Goal: Task Accomplishment & Management: Use online tool/utility

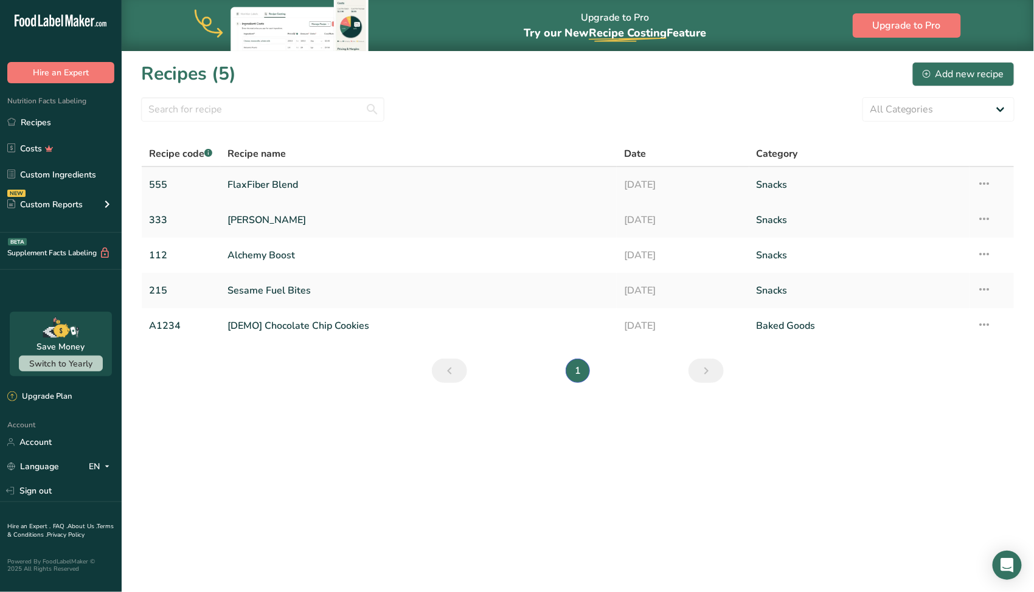
click at [269, 181] on link "FlaxFiber Blend" at bounding box center [418, 185] width 382 height 26
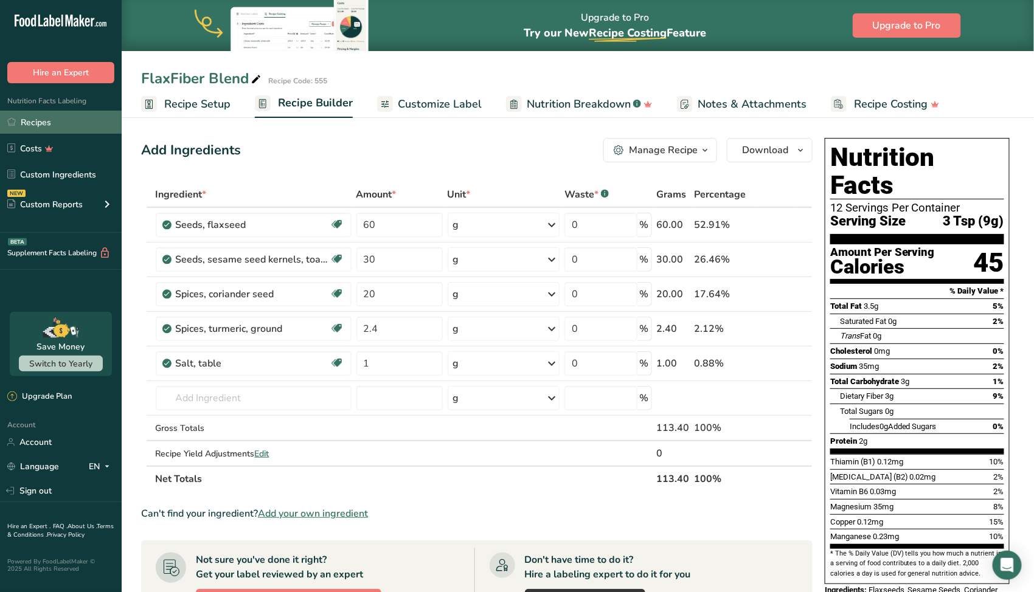
click at [61, 117] on link "Recipes" at bounding box center [61, 122] width 122 height 23
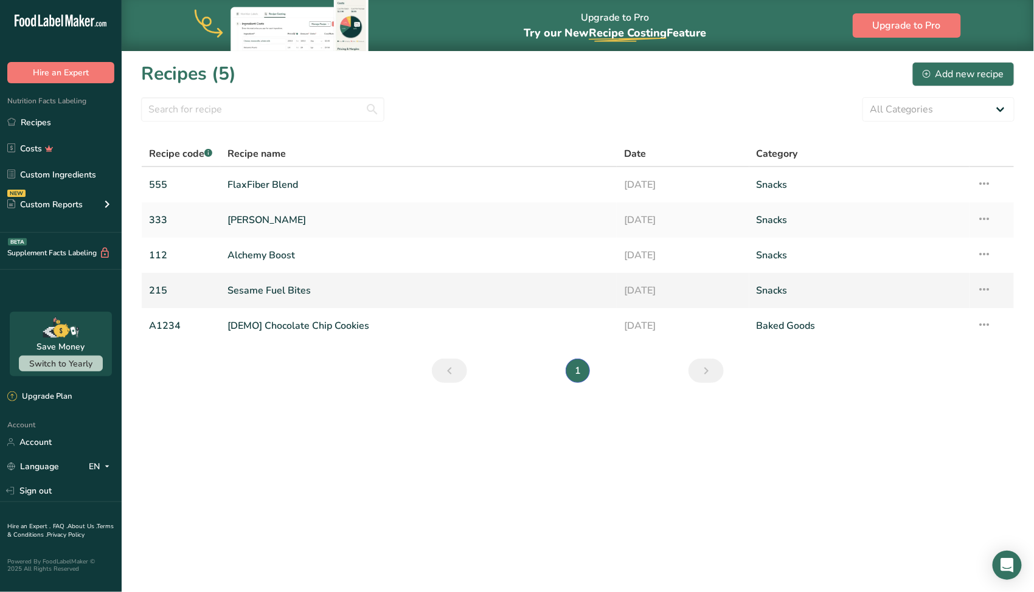
click at [275, 289] on link "Sesame Fuel Bites" at bounding box center [418, 291] width 382 height 26
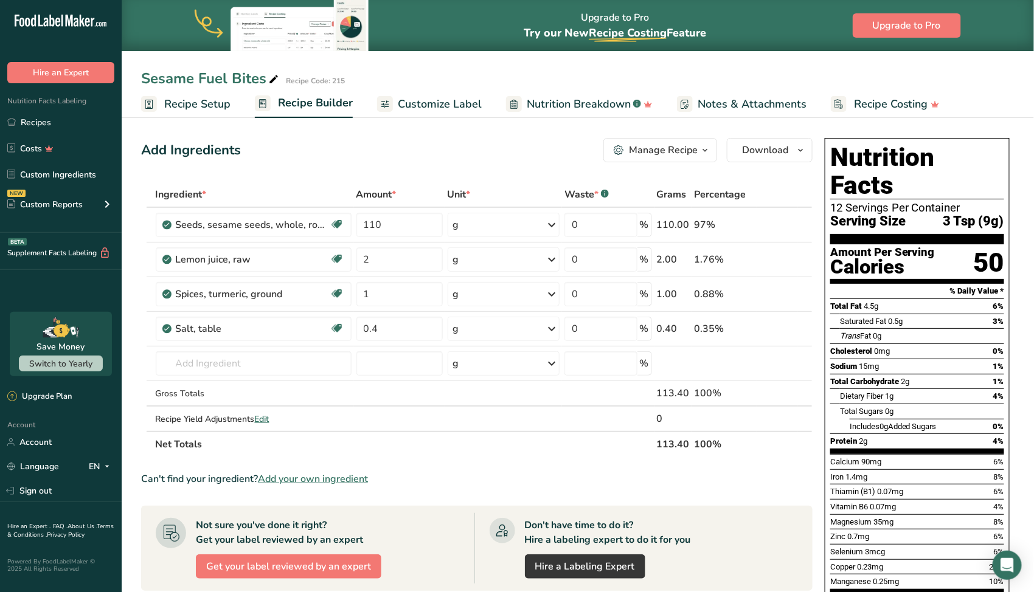
click at [210, 108] on span "Recipe Setup" at bounding box center [197, 104] width 66 height 16
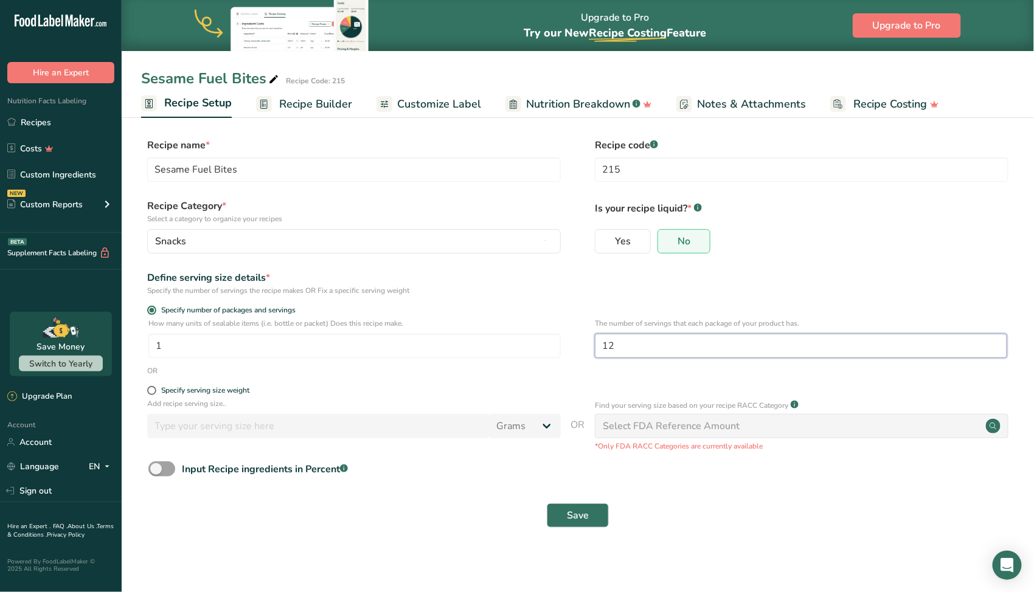
click at [626, 343] on input "12" at bounding box center [801, 346] width 412 height 24
type input "14"
click at [589, 513] on button "Save" at bounding box center [578, 515] width 62 height 24
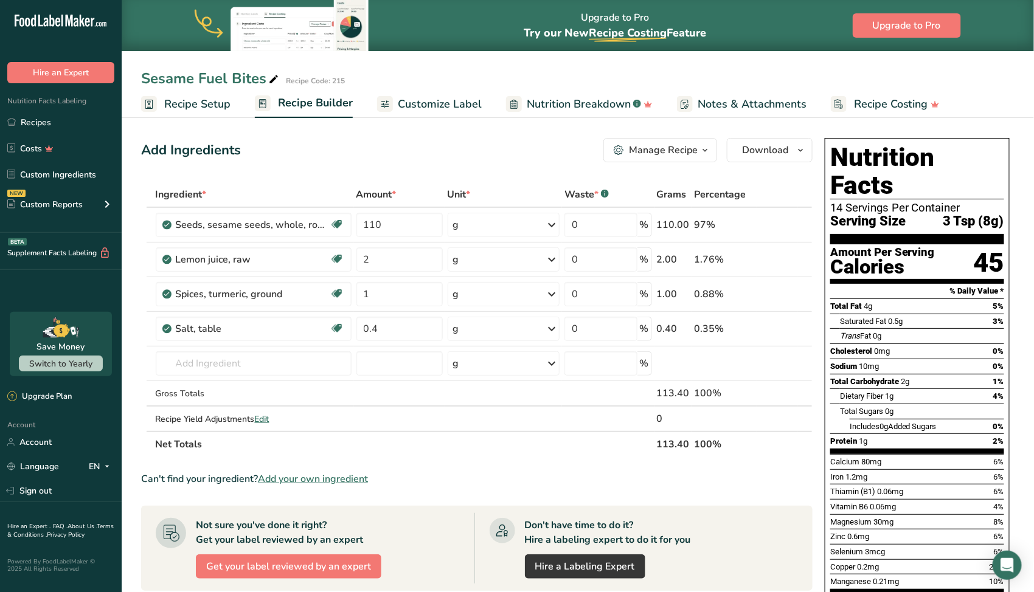
click at [187, 105] on span "Recipe Setup" at bounding box center [197, 104] width 66 height 16
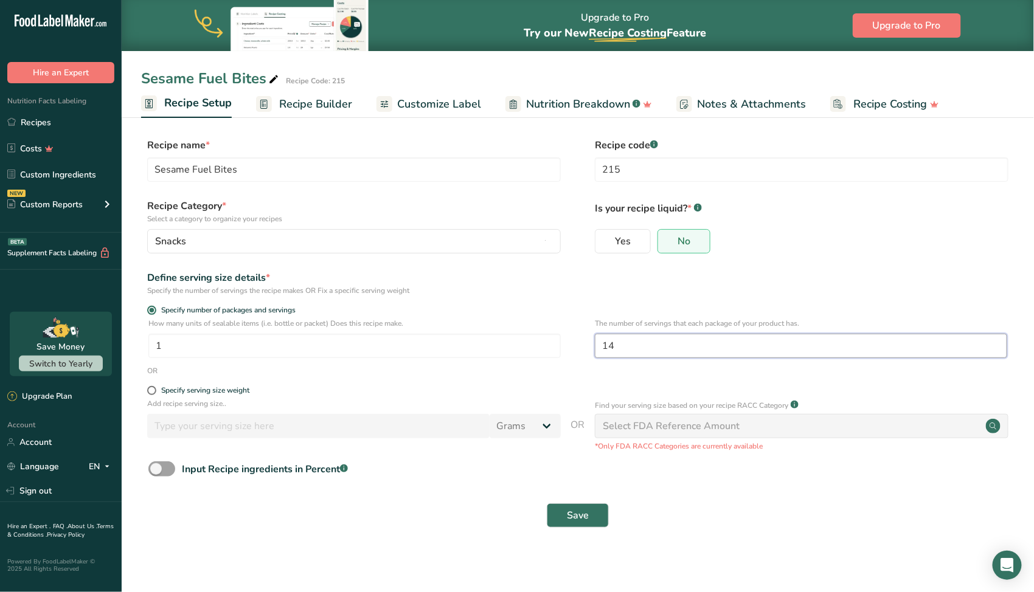
click at [682, 345] on input "14" at bounding box center [801, 346] width 412 height 24
type input "12"
click at [595, 514] on button "Save" at bounding box center [578, 515] width 62 height 24
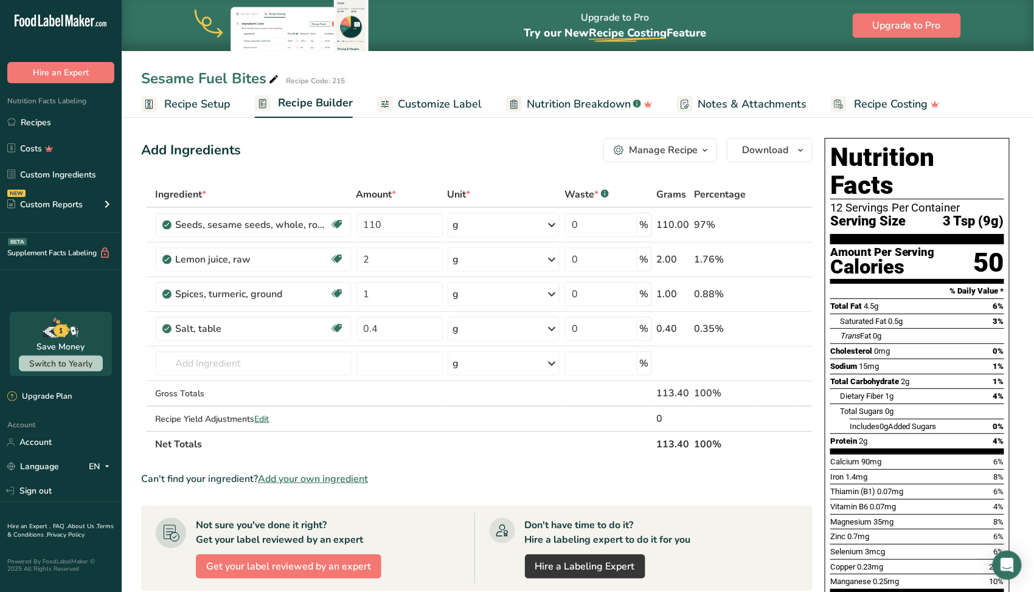
click at [185, 110] on span "Recipe Setup" at bounding box center [197, 104] width 66 height 16
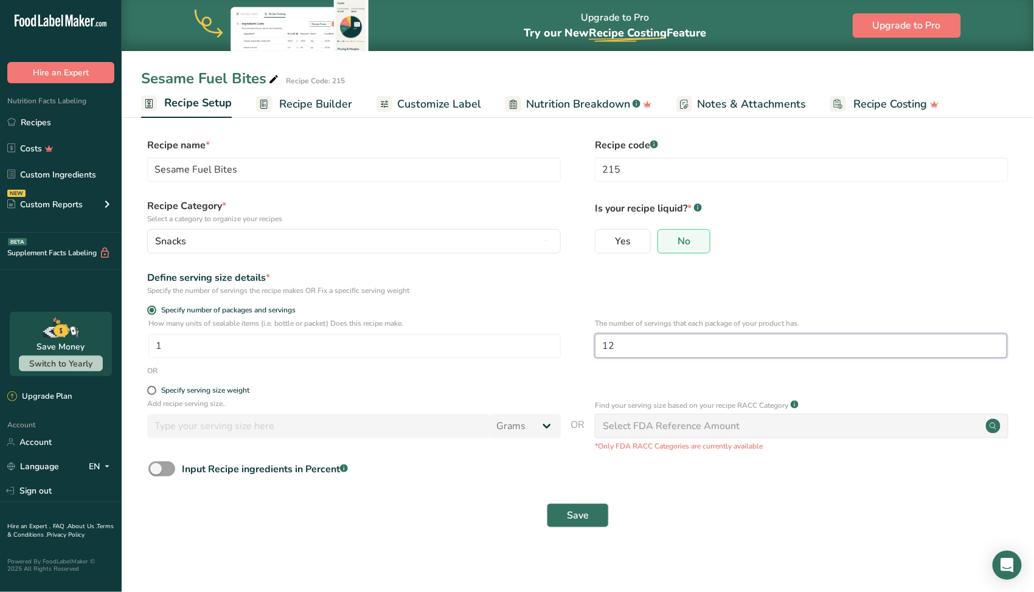
click at [623, 353] on input "12" at bounding box center [801, 346] width 412 height 24
type input "15"
click at [585, 514] on span "Save" at bounding box center [578, 515] width 22 height 15
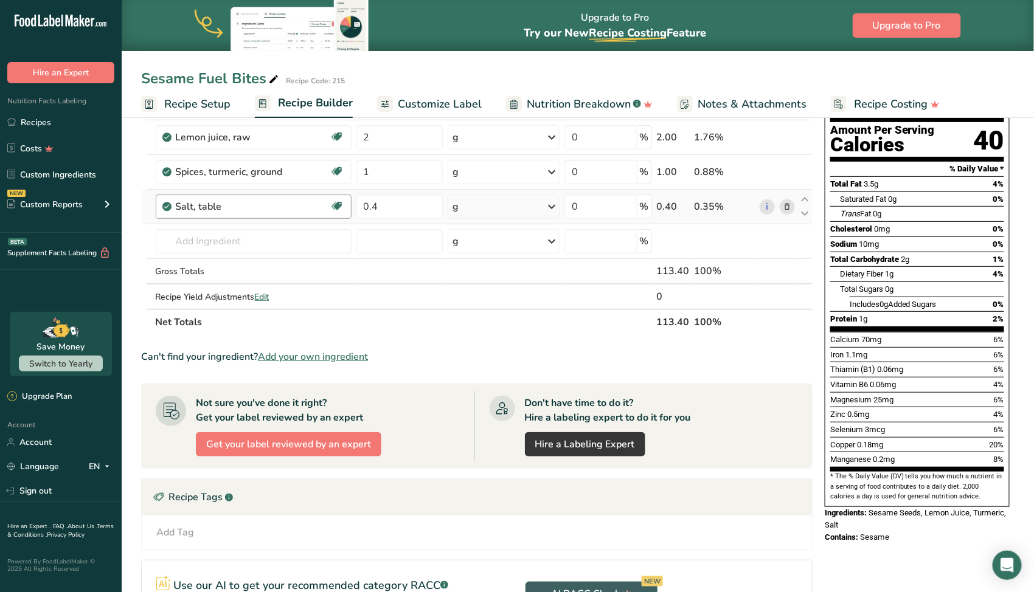
scroll to position [34, 0]
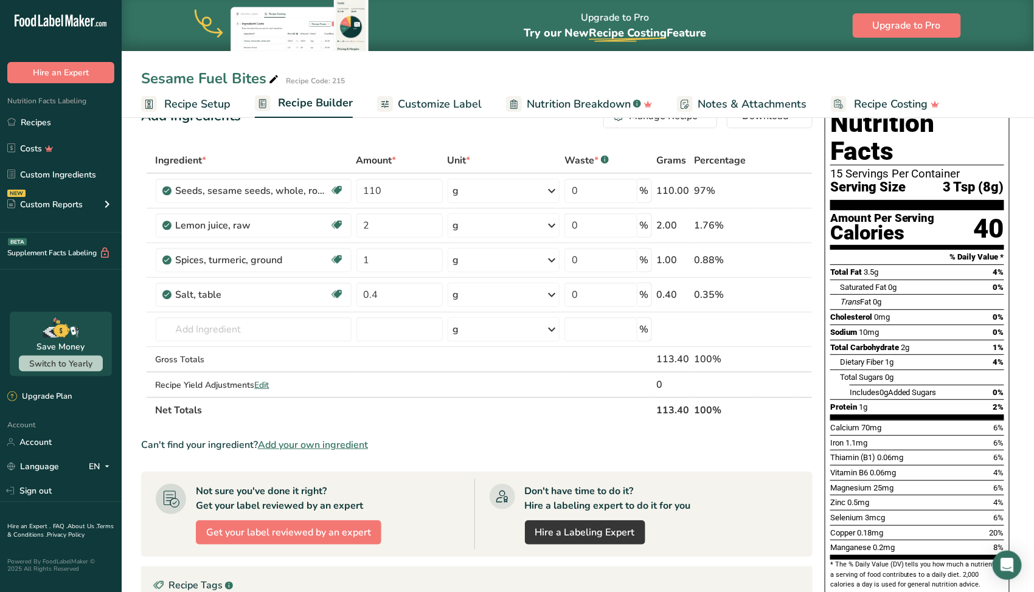
click at [459, 108] on span "Customize Label" at bounding box center [440, 104] width 84 height 16
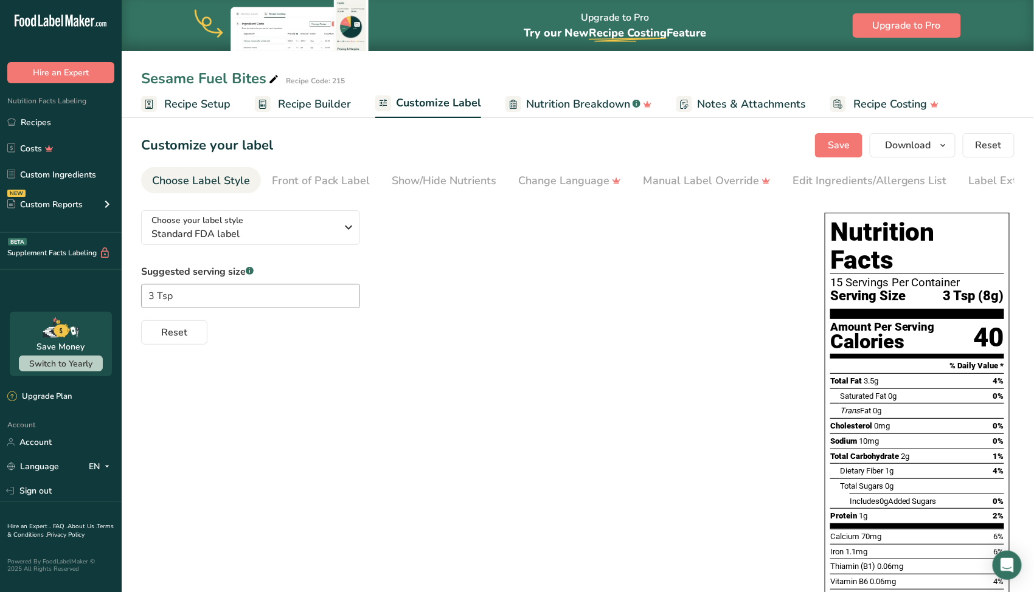
scroll to position [155, 0]
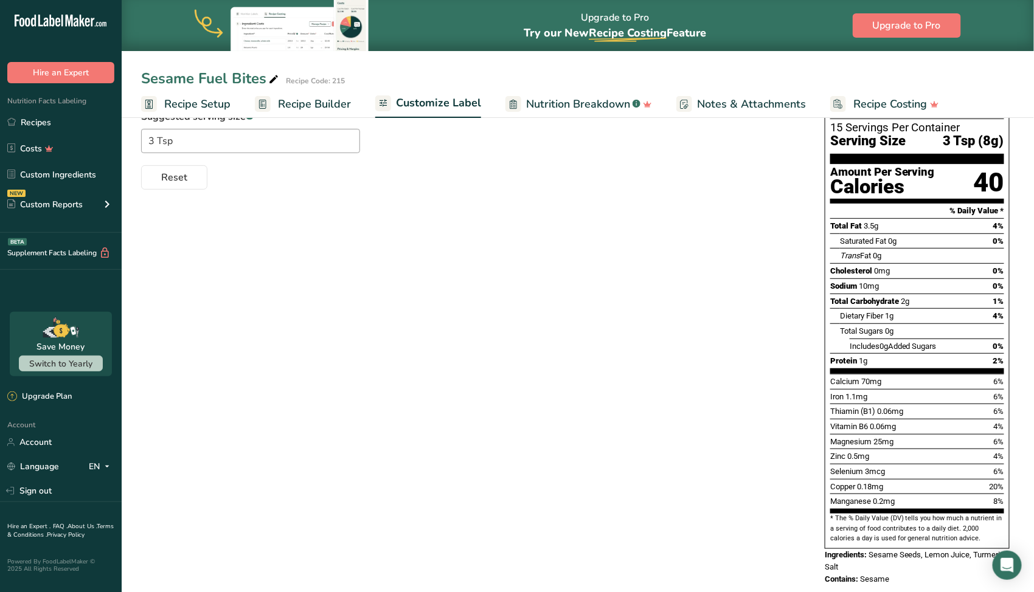
click at [562, 100] on span "Nutrition Breakdown" at bounding box center [578, 104] width 104 height 16
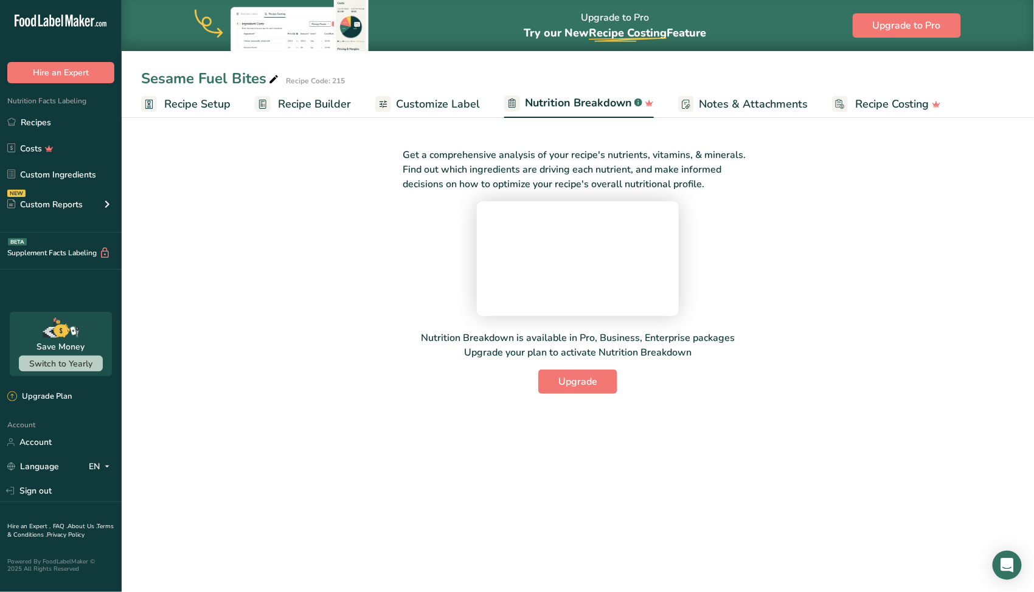
click at [412, 111] on span "Customize Label" at bounding box center [438, 104] width 84 height 16
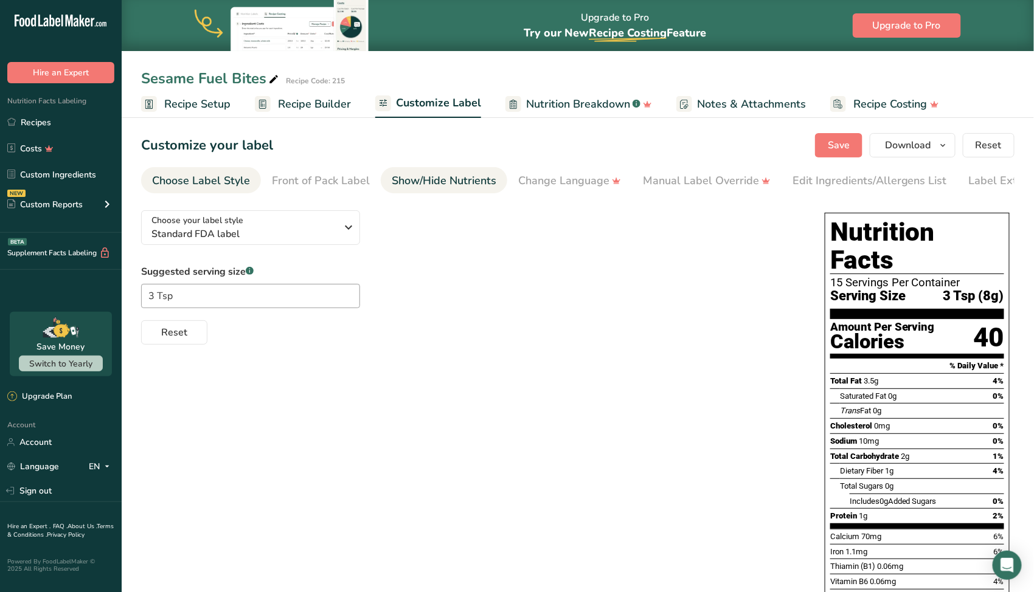
drag, startPoint x: 475, startPoint y: 185, endPoint x: 465, endPoint y: 185, distance: 9.7
click at [474, 183] on div "Show/Hide Nutrients" at bounding box center [444, 181] width 105 height 16
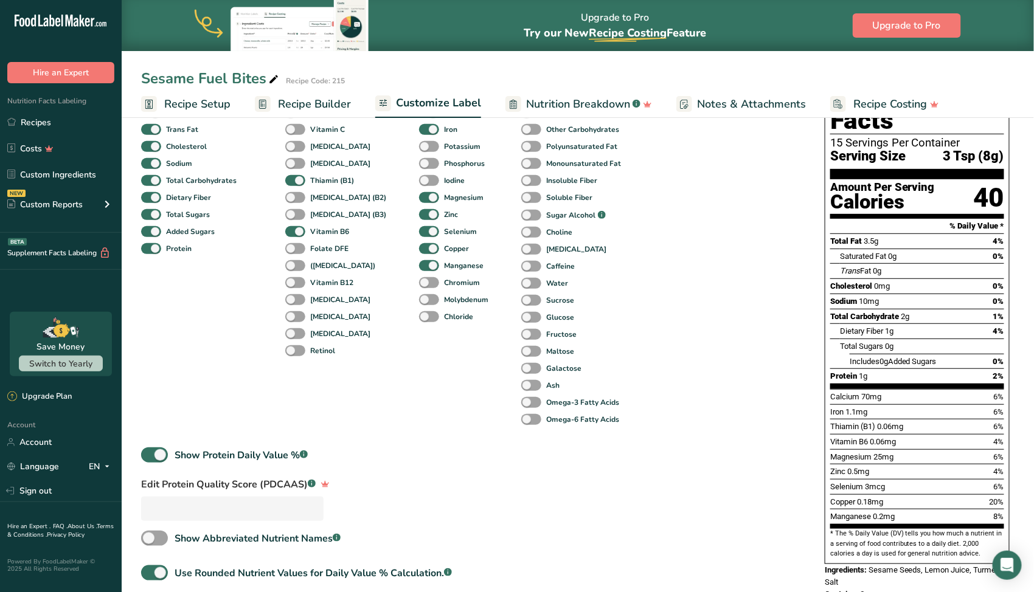
scroll to position [188, 0]
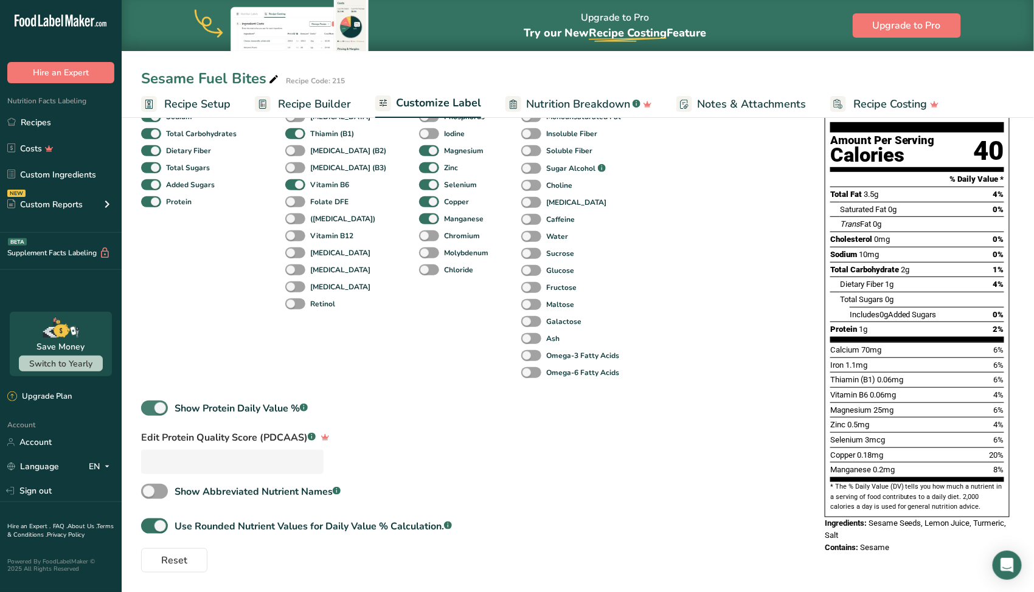
click at [150, 412] on span at bounding box center [154, 408] width 27 height 15
click at [149, 412] on input "Show Protein Daily Value % .a-a{fill:#347362;}.b-a{fill:#fff;}" at bounding box center [145, 408] width 8 height 8
checkbox input "false"
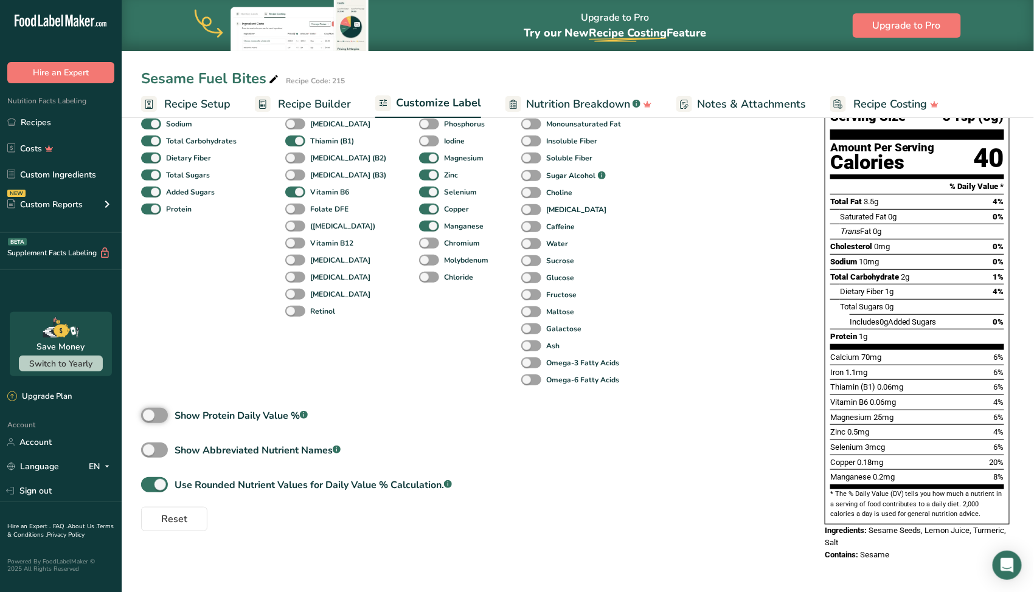
scroll to position [155, 0]
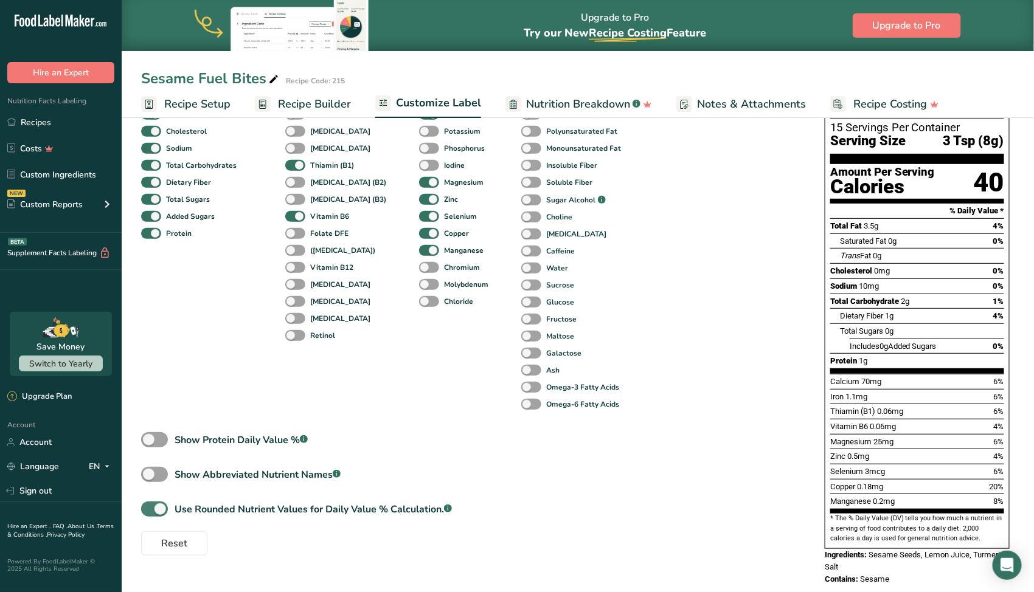
click at [147, 514] on span at bounding box center [154, 509] width 27 height 15
click at [147, 513] on input "Use Rounded Nutrient Values for Daily Value % Calculation. .a-a{fill:#347362;}.…" at bounding box center [145, 509] width 8 height 8
click at [166, 513] on span at bounding box center [154, 509] width 27 height 15
click at [149, 513] on input "Use Rounded Nutrient Values for Daily Value % Calculation. .a-a{fill:#347362;}.…" at bounding box center [145, 509] width 8 height 8
checkbox input "true"
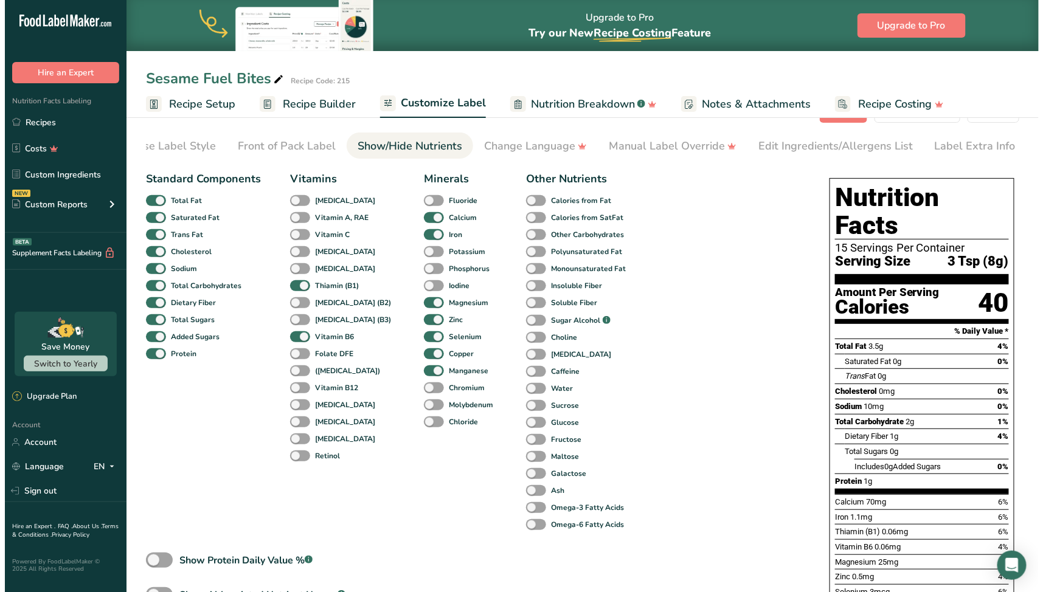
scroll to position [0, 0]
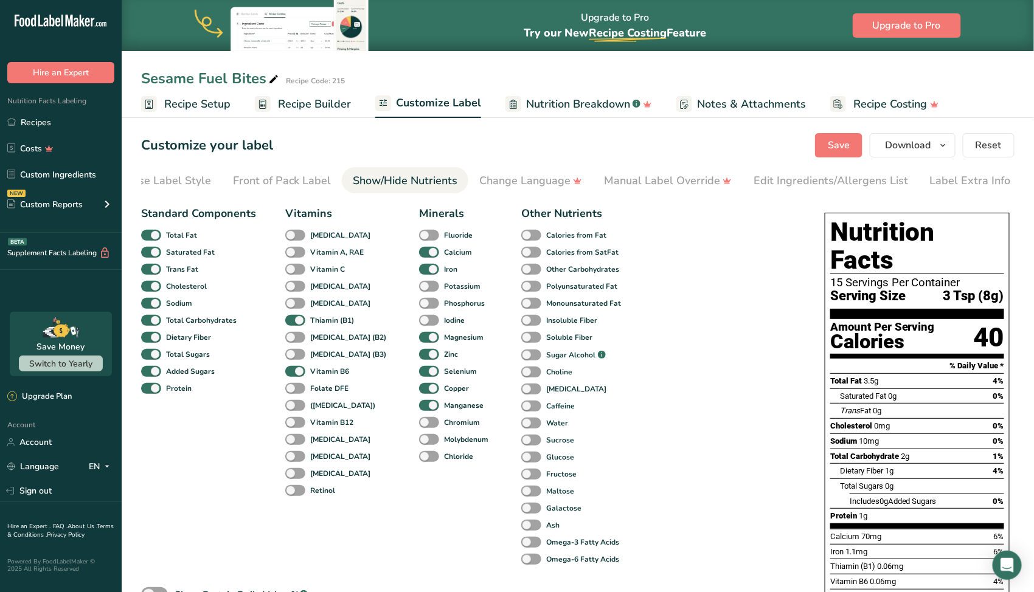
click at [205, 108] on span "Recipe Setup" at bounding box center [197, 104] width 66 height 16
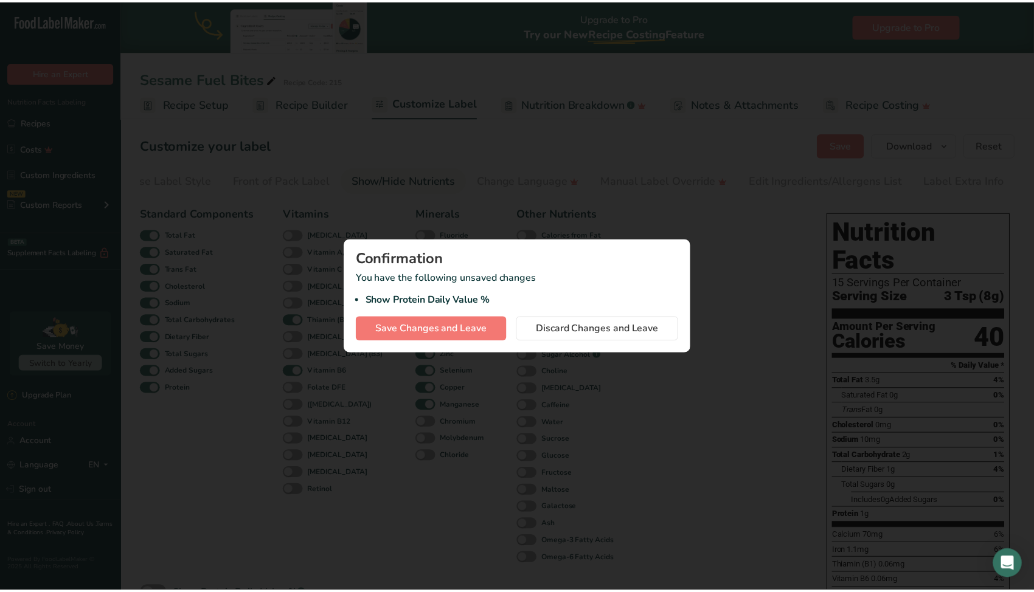
scroll to position [0, 30]
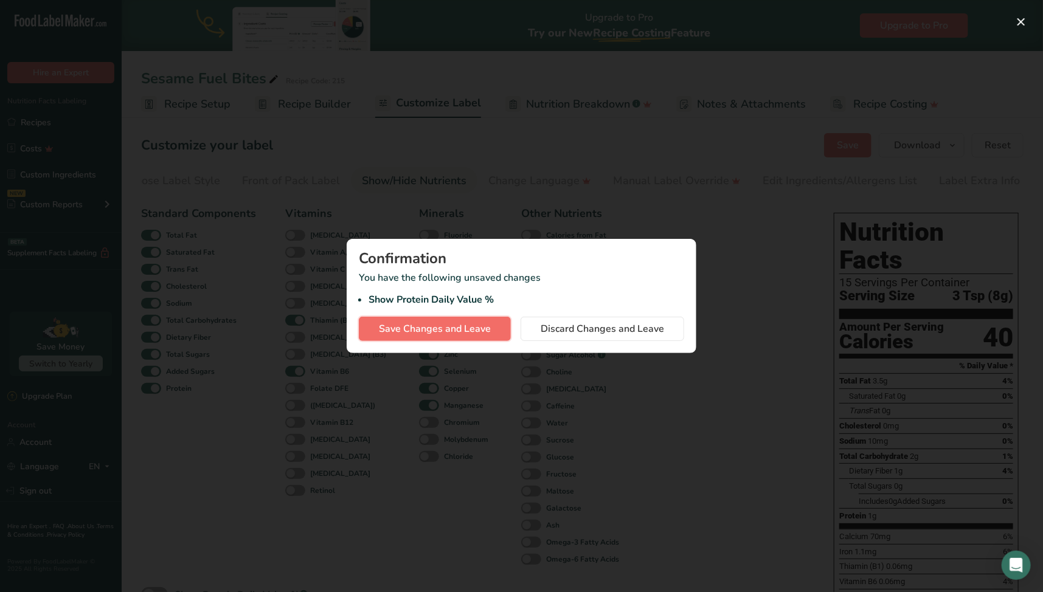
click at [436, 336] on span "Save Changes and Leave" at bounding box center [435, 329] width 112 height 15
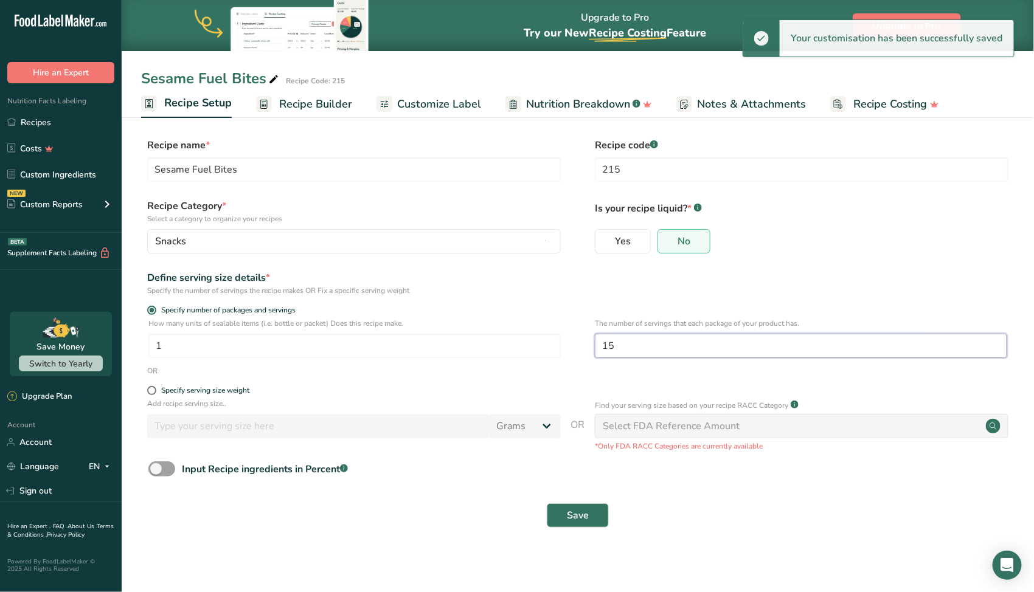
click at [640, 348] on input "15" at bounding box center [801, 346] width 412 height 24
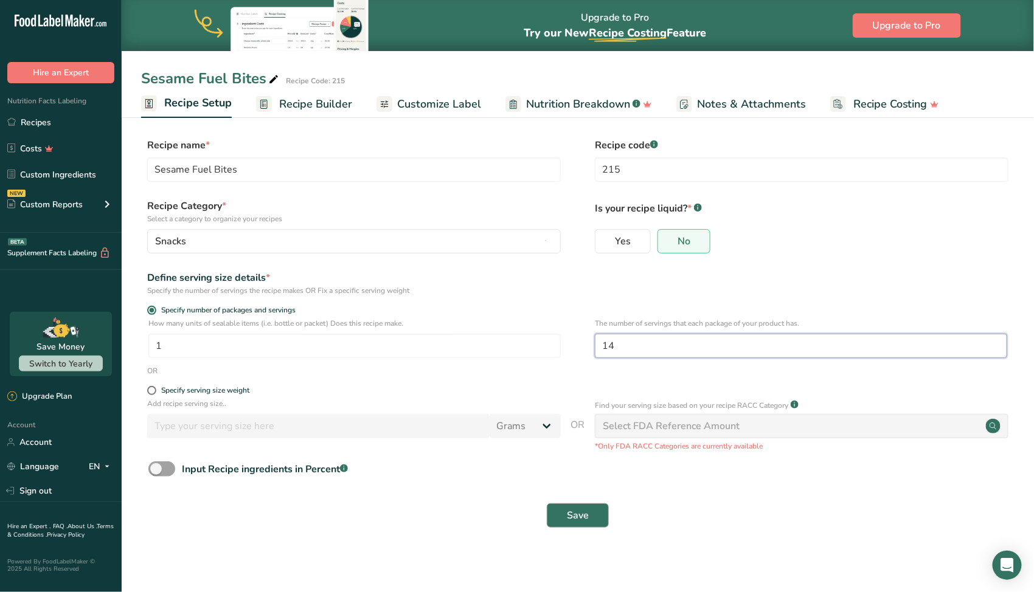
type input "14"
click at [578, 504] on button "Save" at bounding box center [578, 515] width 62 height 24
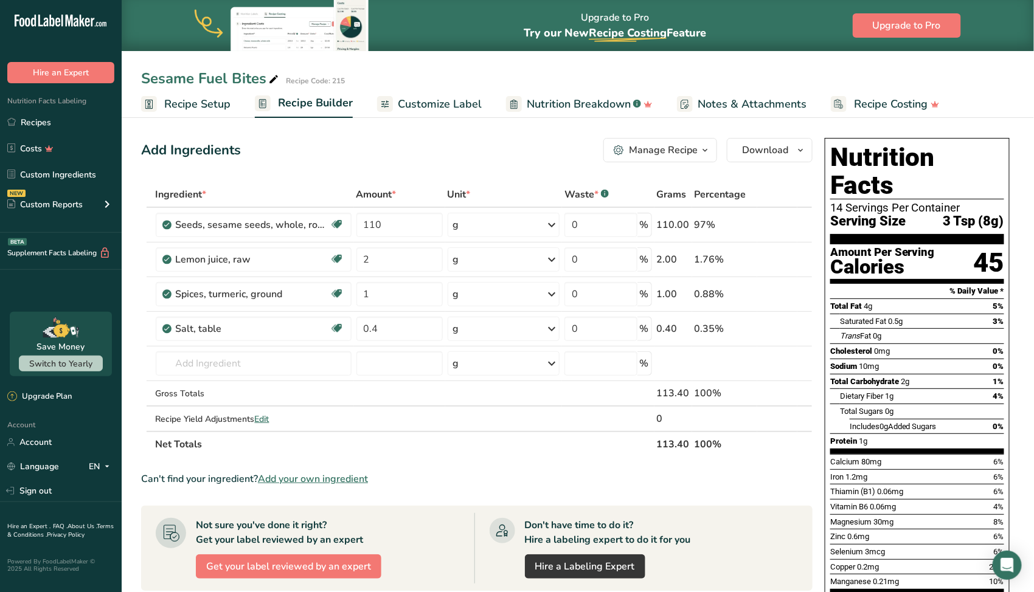
click at [441, 103] on span "Customize Label" at bounding box center [440, 104] width 84 height 16
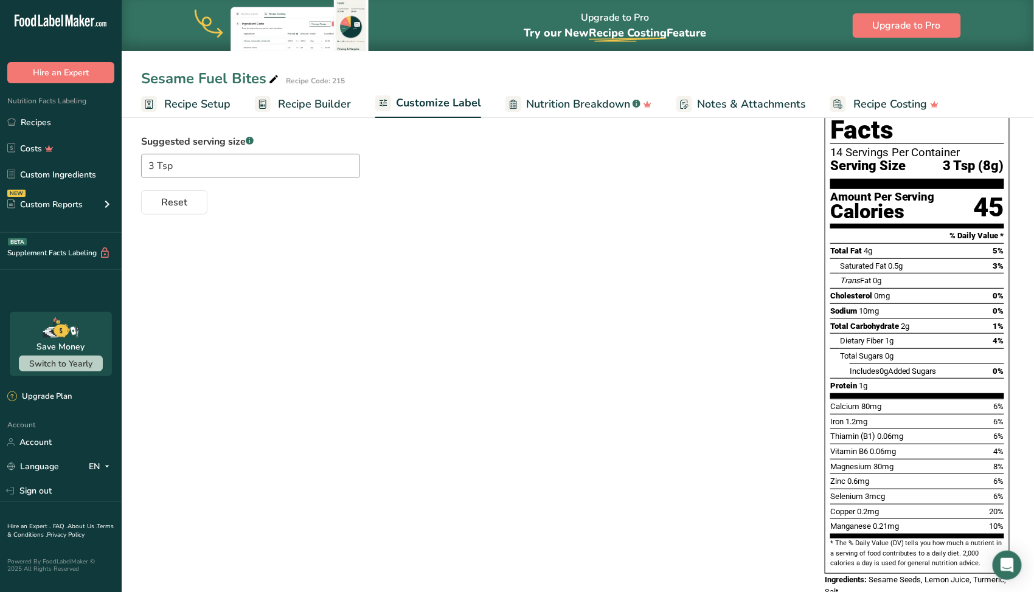
scroll to position [155, 0]
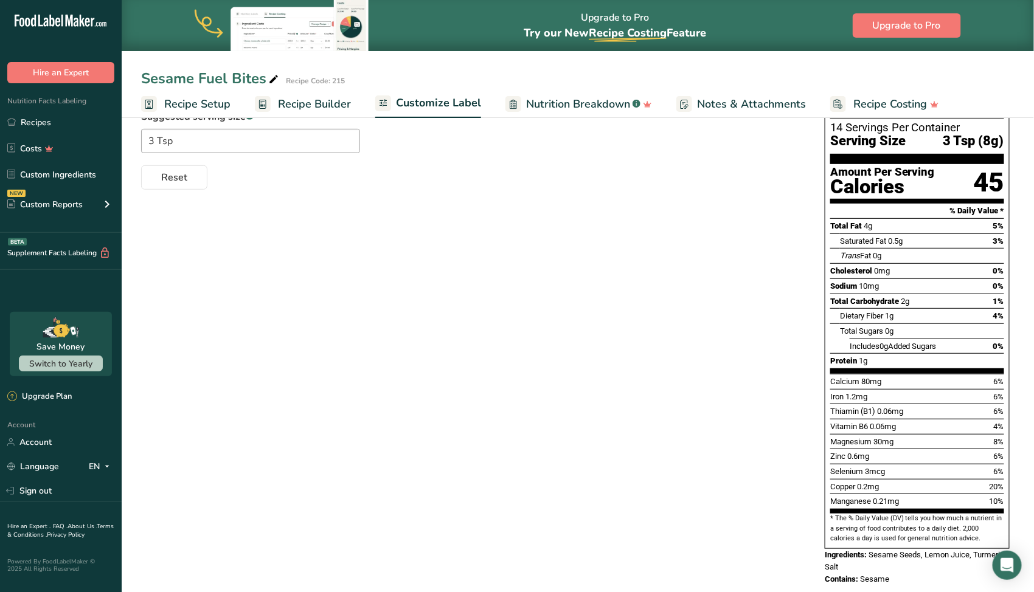
click at [534, 102] on span "Nutrition Breakdown" at bounding box center [578, 104] width 104 height 16
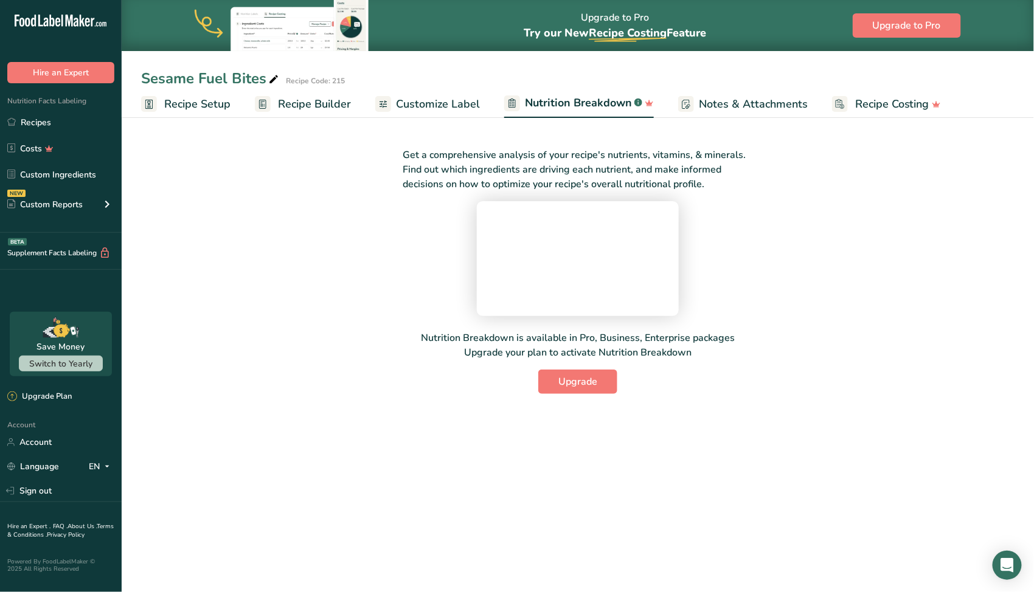
click at [326, 107] on span "Recipe Builder" at bounding box center [314, 104] width 73 height 16
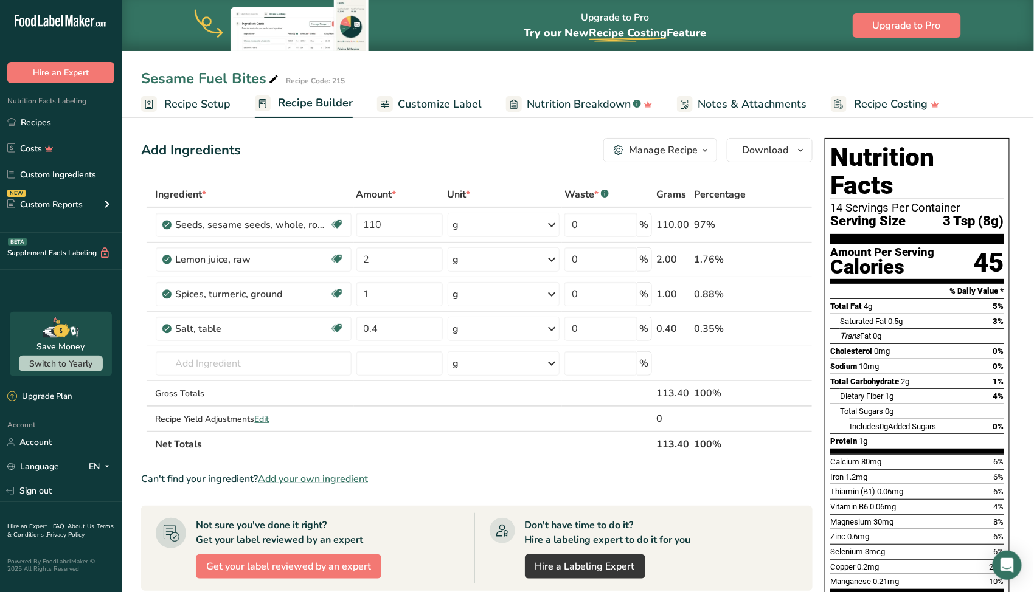
click at [454, 102] on span "Customize Label" at bounding box center [440, 104] width 84 height 16
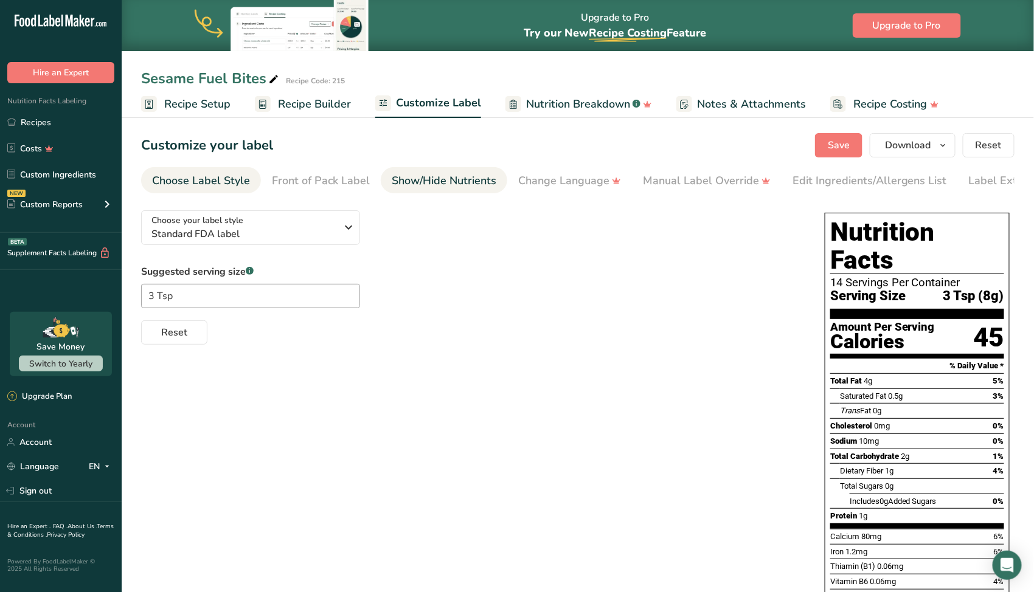
click at [463, 179] on div "Show/Hide Nutrients" at bounding box center [444, 181] width 105 height 16
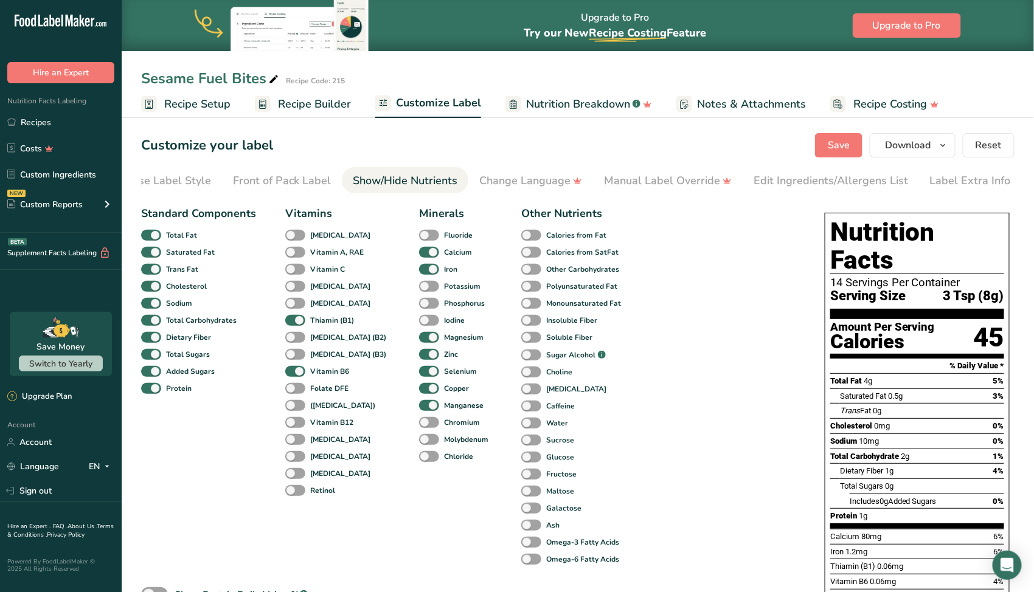
scroll to position [122, 0]
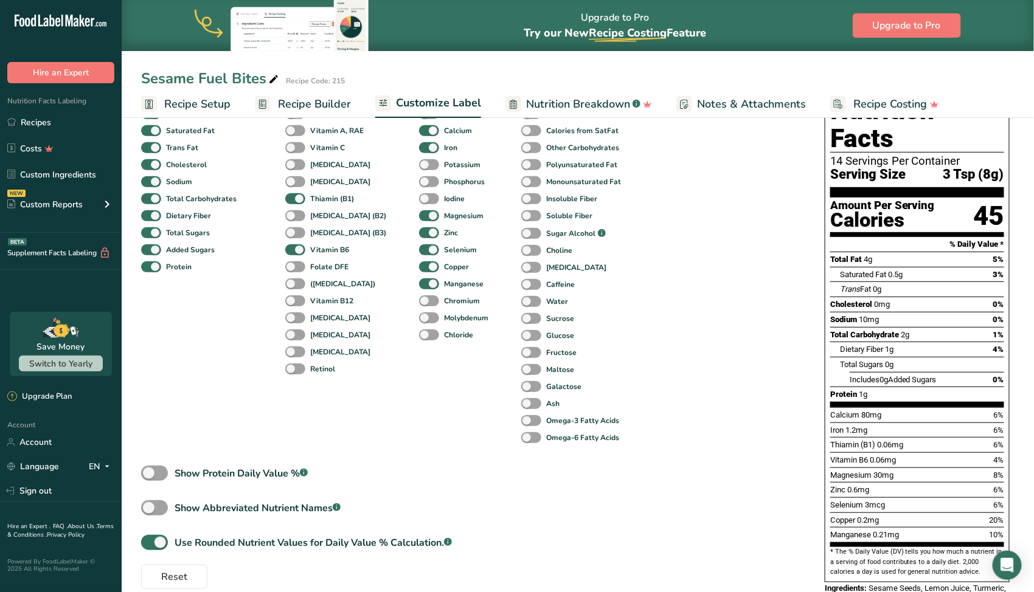
click at [203, 111] on span "Recipe Setup" at bounding box center [197, 104] width 66 height 16
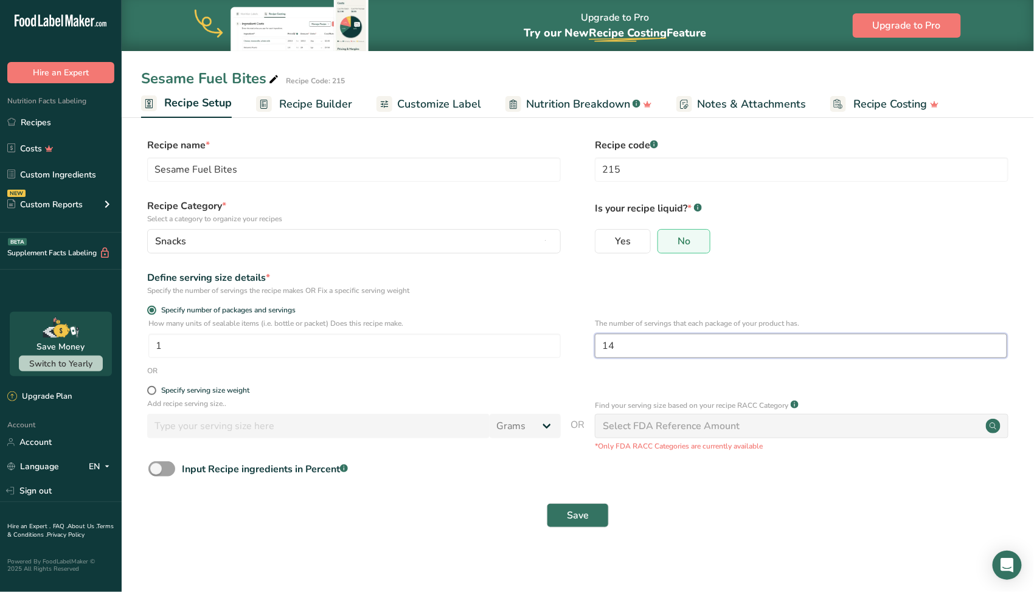
click at [622, 347] on input "14" at bounding box center [801, 346] width 412 height 24
type input "15"
click at [590, 514] on button "Save" at bounding box center [578, 515] width 62 height 24
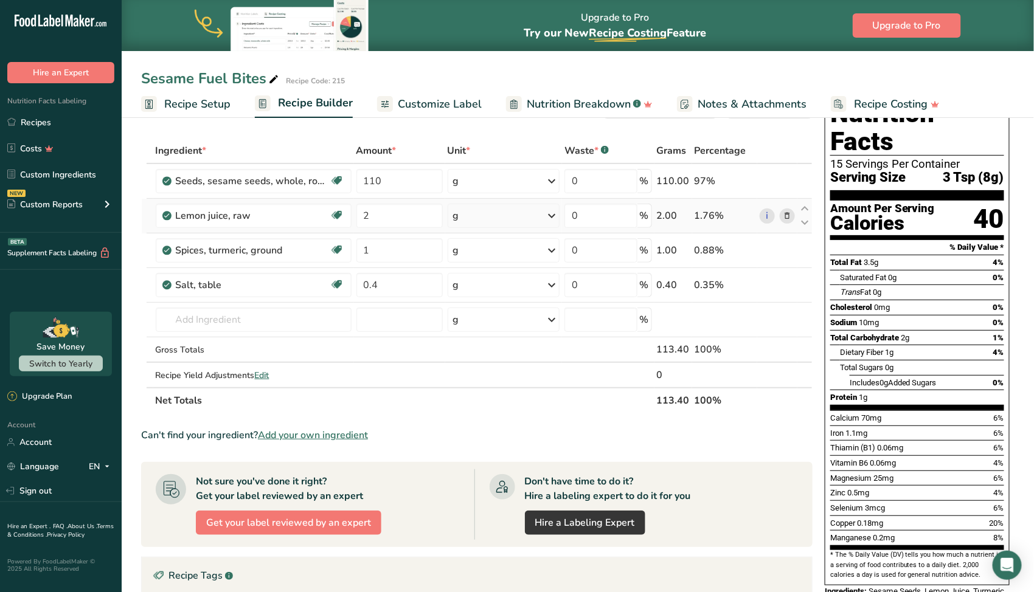
scroll to position [61, 0]
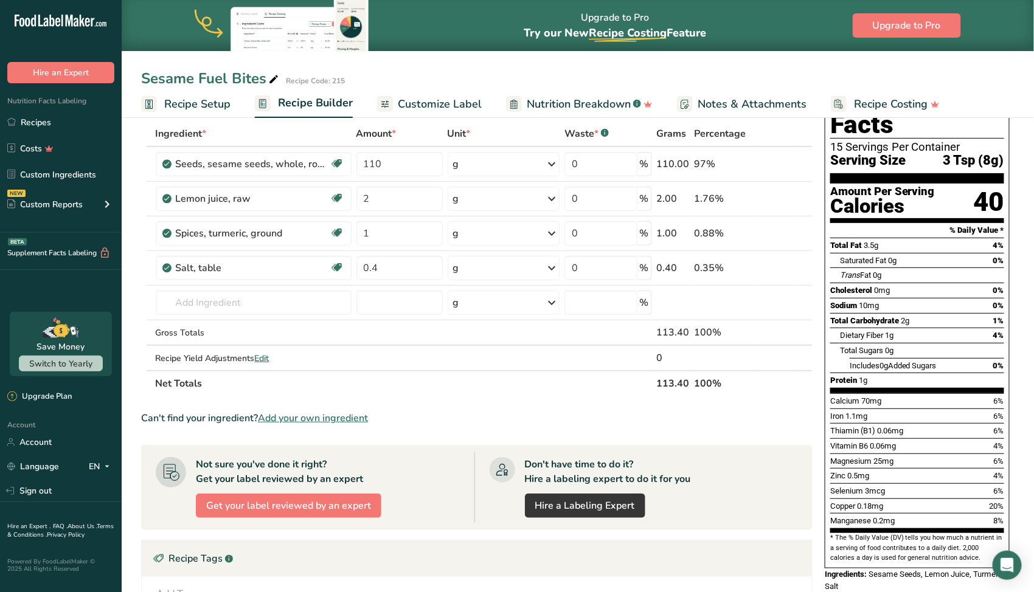
click at [429, 105] on span "Customize Label" at bounding box center [440, 104] width 84 height 16
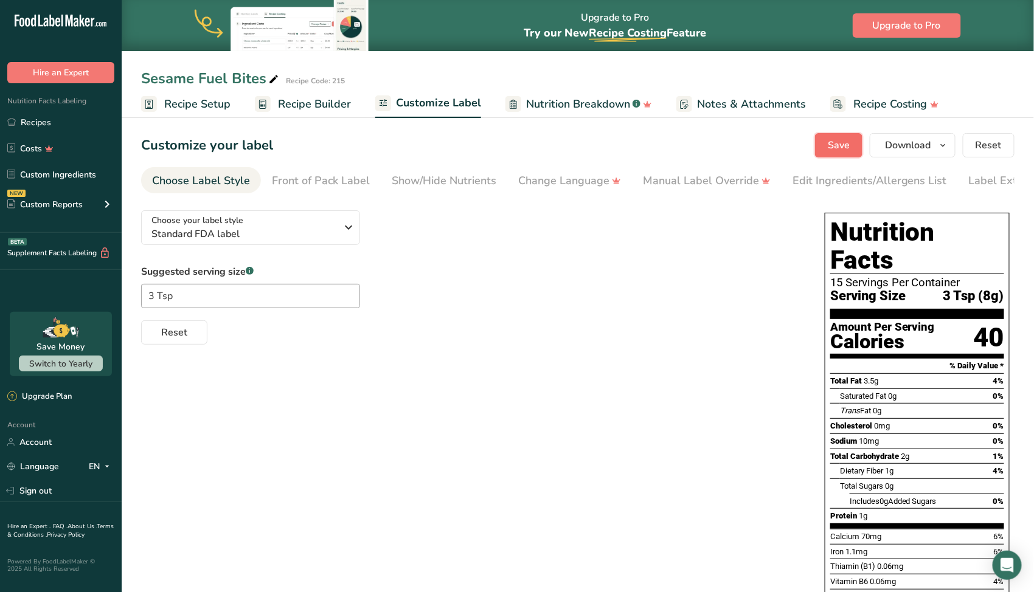
click at [827, 146] on button "Save" at bounding box center [838, 145] width 47 height 24
click at [897, 154] on button "Download" at bounding box center [912, 145] width 86 height 24
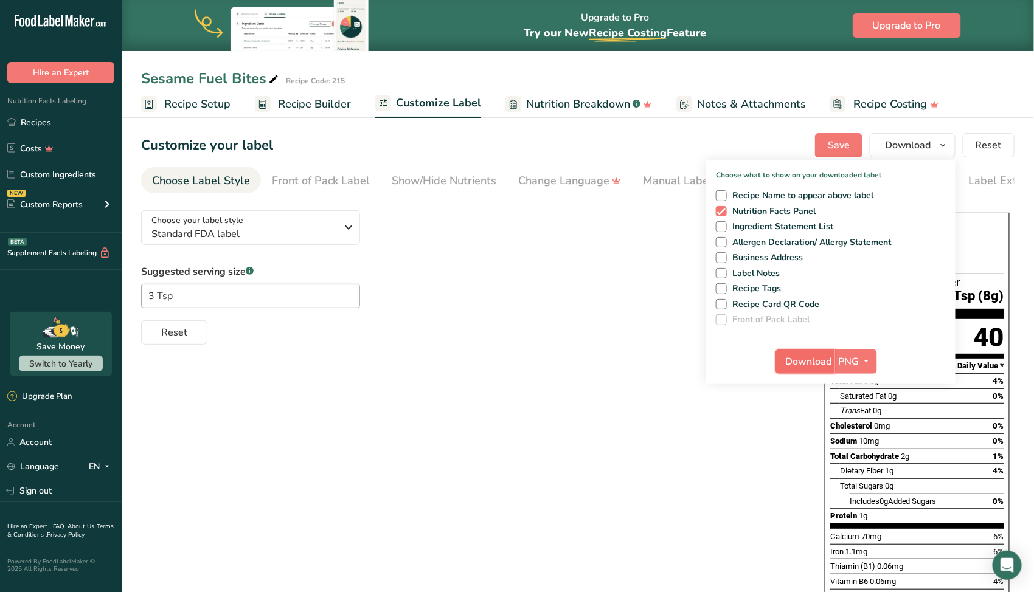
click at [822, 361] on span "Download" at bounding box center [809, 361] width 46 height 15
click at [621, 306] on div "Suggested serving size .a-a{fill:#347362;}.b-a{fill:#fff;} 3 Tsp Reset" at bounding box center [470, 304] width 659 height 80
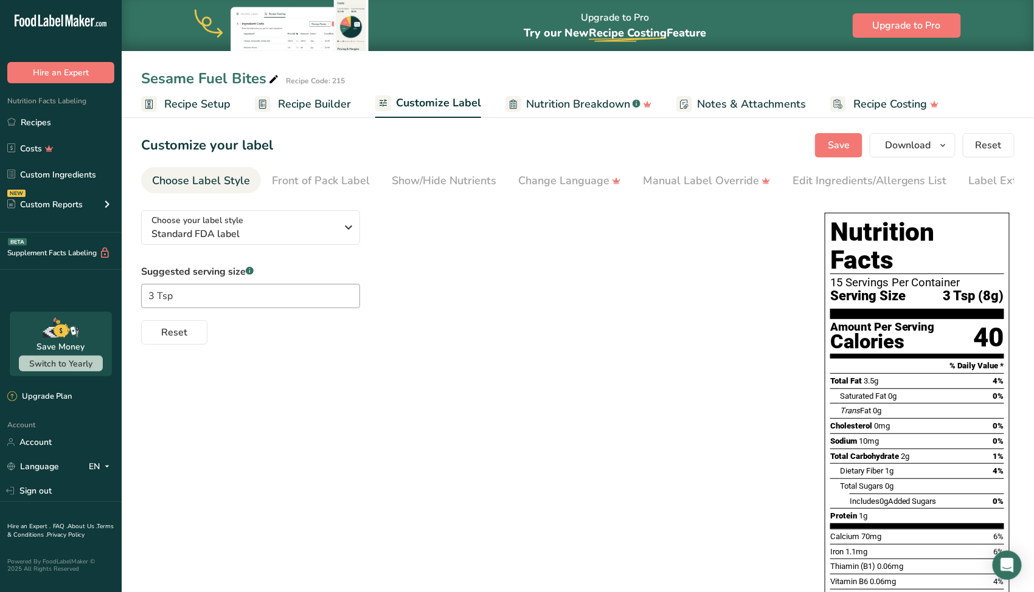
click at [198, 110] on span "Recipe Setup" at bounding box center [197, 104] width 66 height 16
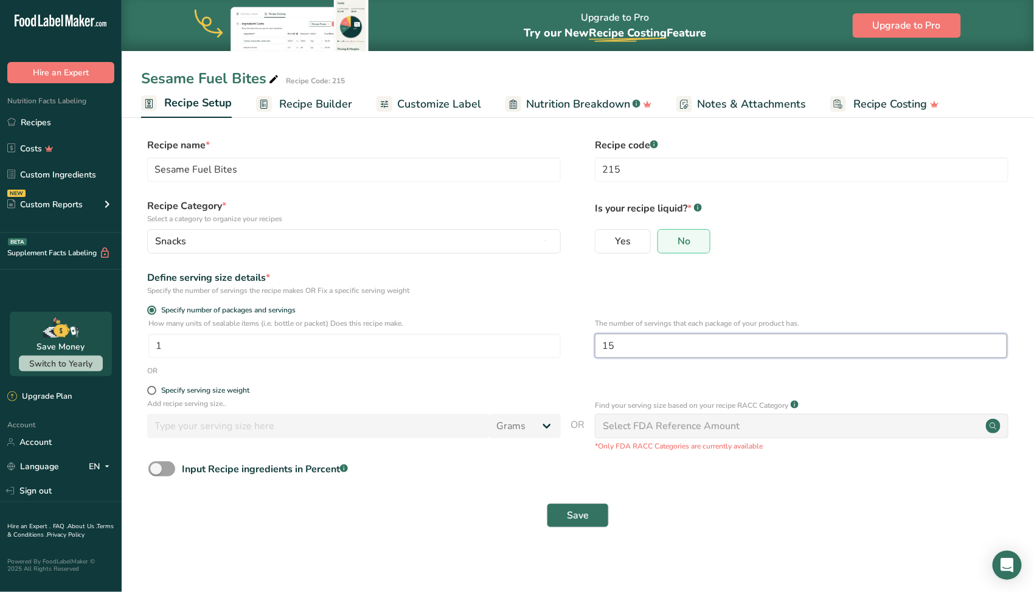
click at [618, 343] on input "15" at bounding box center [801, 346] width 412 height 24
type input "12"
click at [589, 513] on button "Save" at bounding box center [578, 515] width 62 height 24
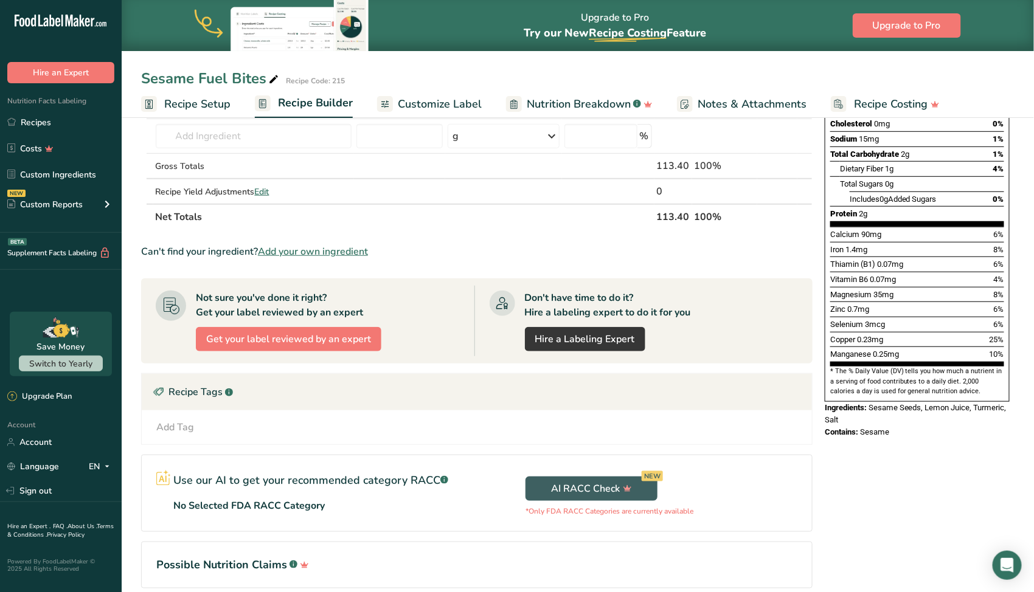
scroll to position [243, 0]
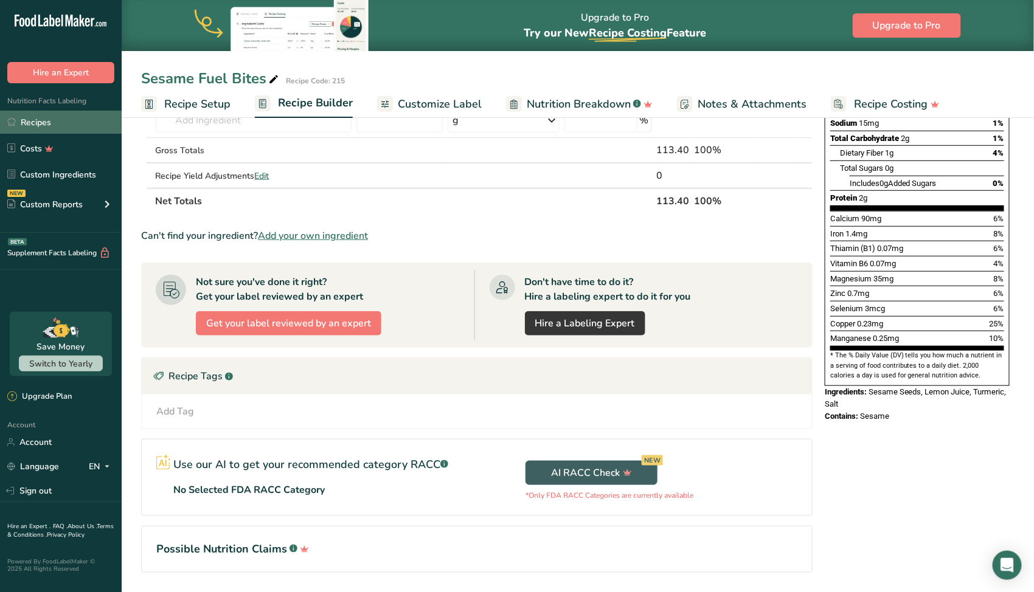
click at [47, 122] on link "Recipes" at bounding box center [61, 122] width 122 height 23
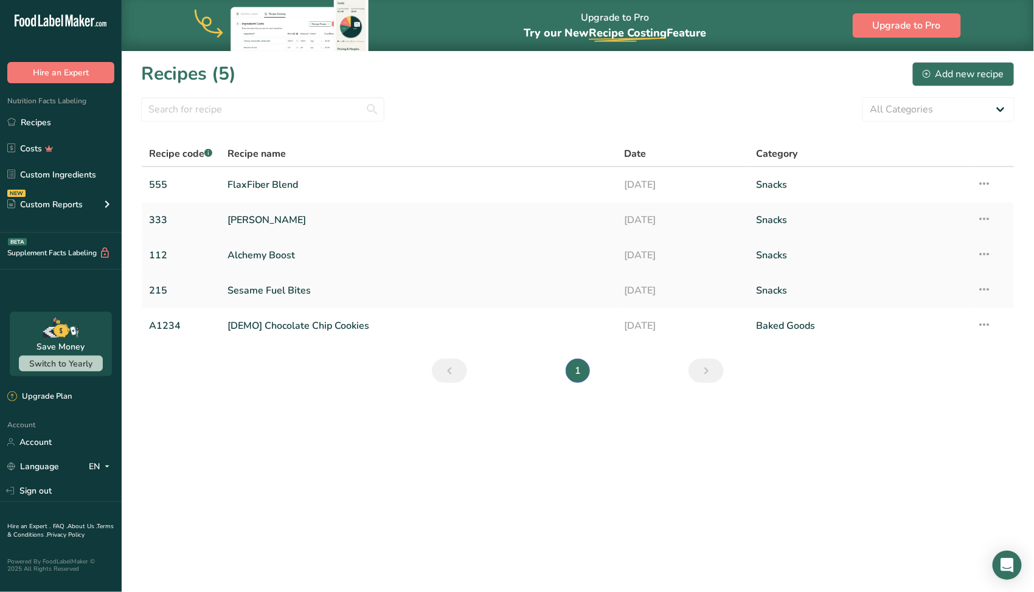
click at [271, 258] on link "Alchemy Boost" at bounding box center [418, 256] width 382 height 26
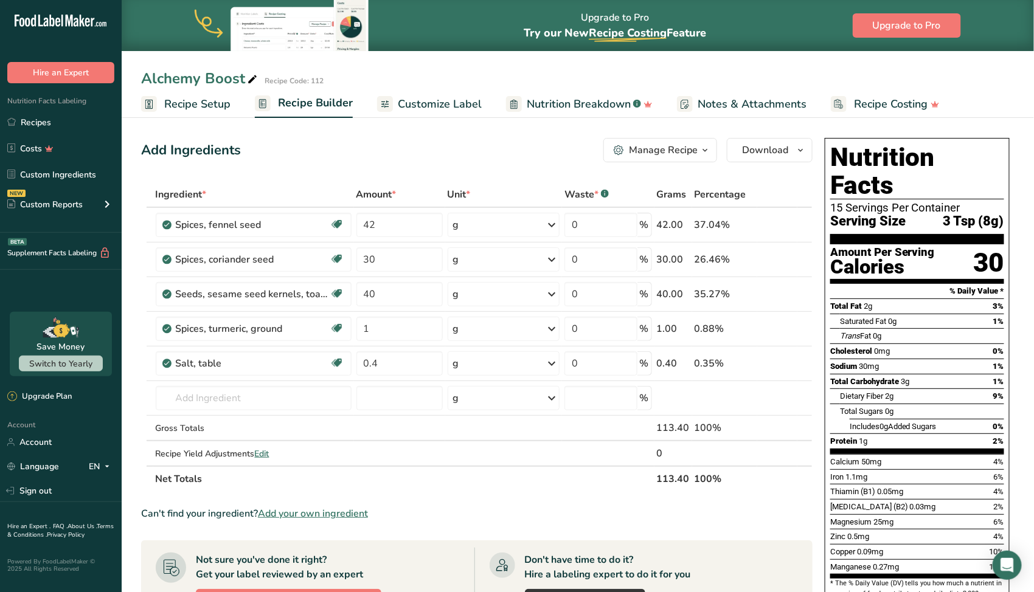
click at [221, 105] on span "Recipe Setup" at bounding box center [197, 104] width 66 height 16
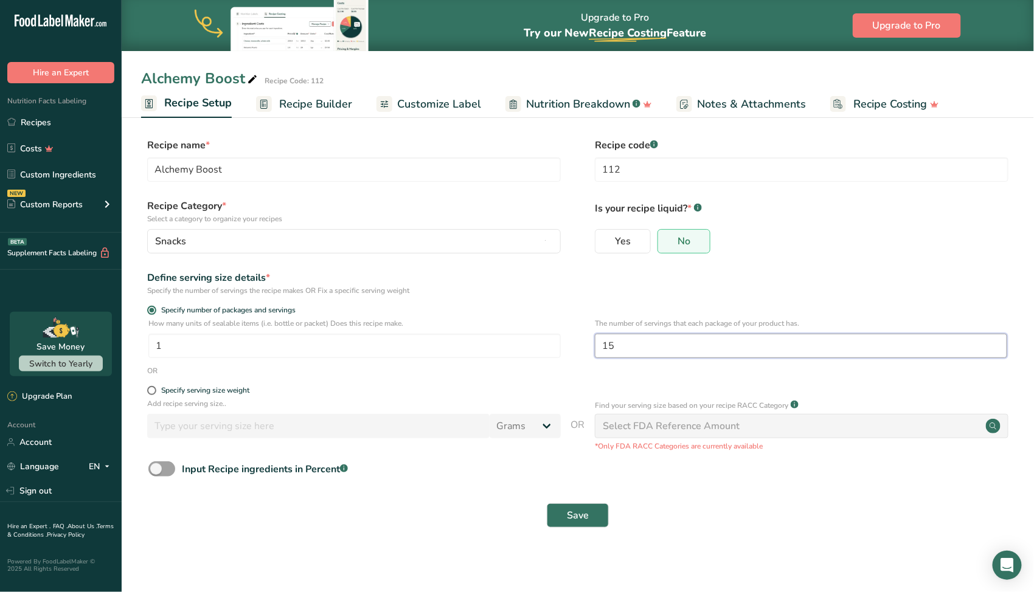
click at [640, 345] on input "15" at bounding box center [801, 346] width 412 height 24
type input "12"
click at [584, 512] on span "Save" at bounding box center [578, 515] width 22 height 15
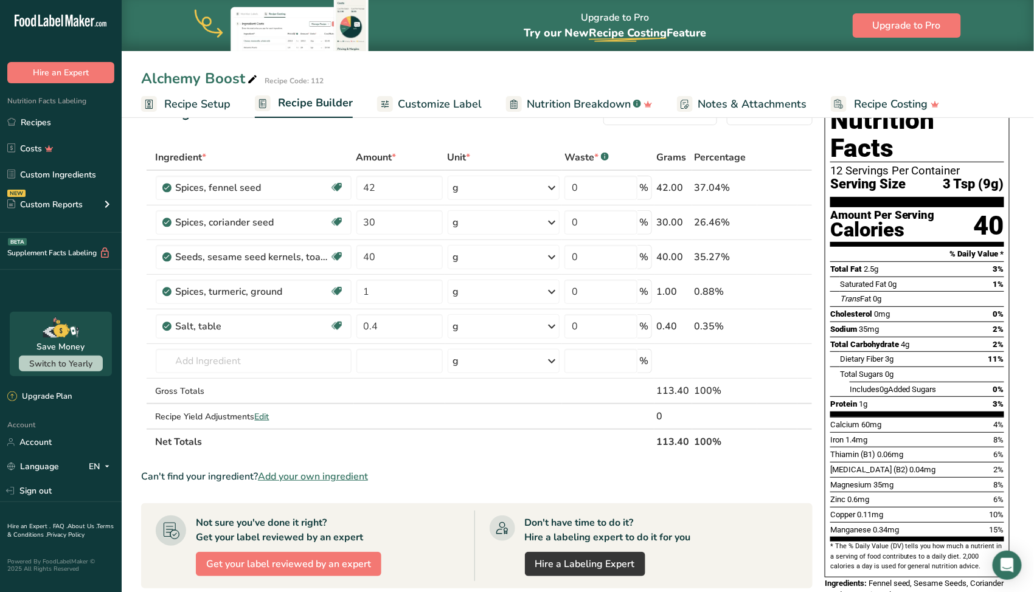
scroll to position [61, 0]
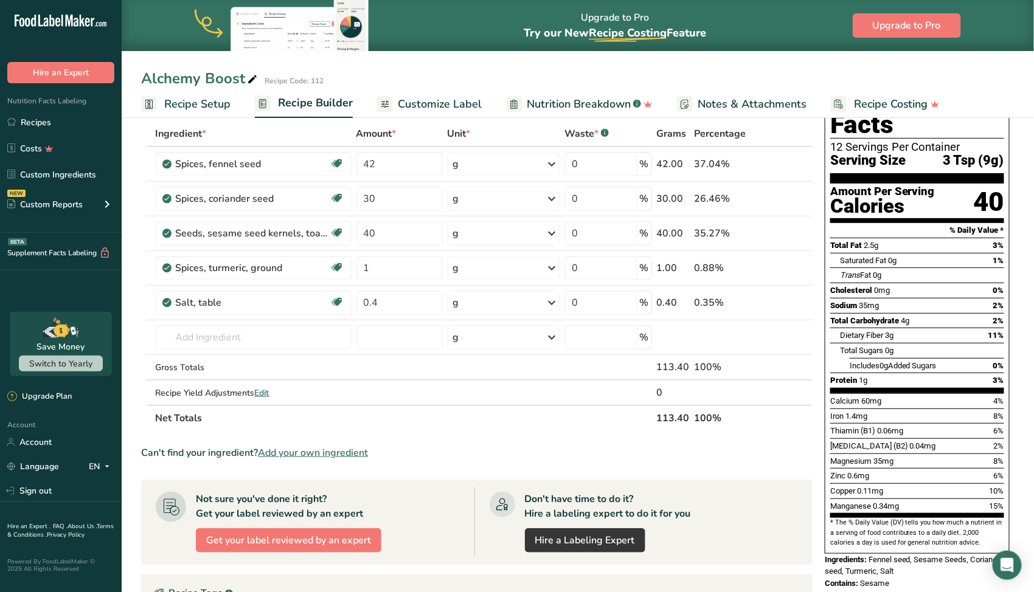
click at [440, 102] on span "Customize Label" at bounding box center [440, 104] width 84 height 16
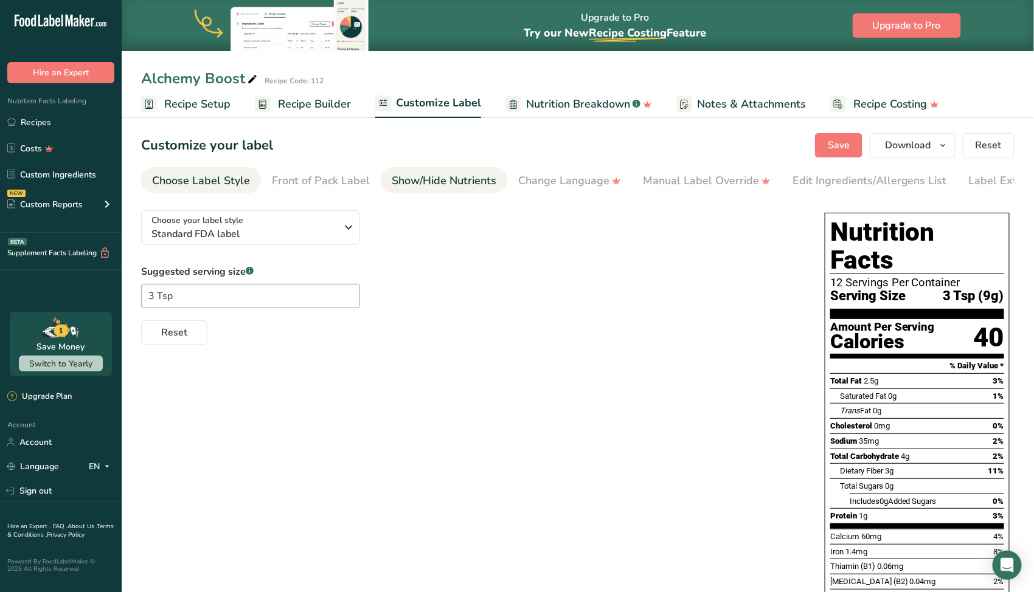
click at [436, 181] on div "Show/Hide Nutrients" at bounding box center [444, 181] width 105 height 16
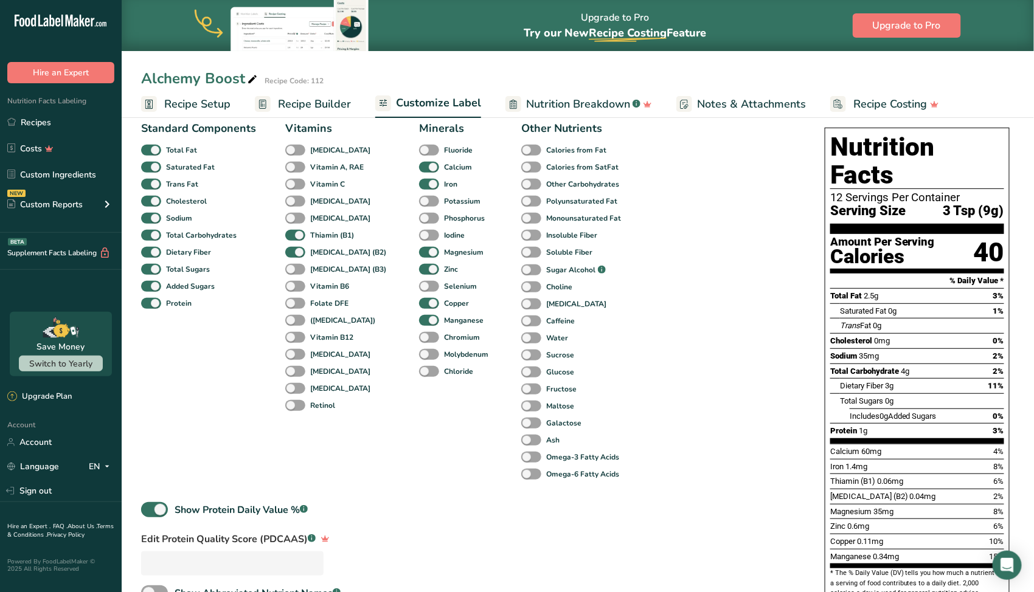
scroll to position [122, 0]
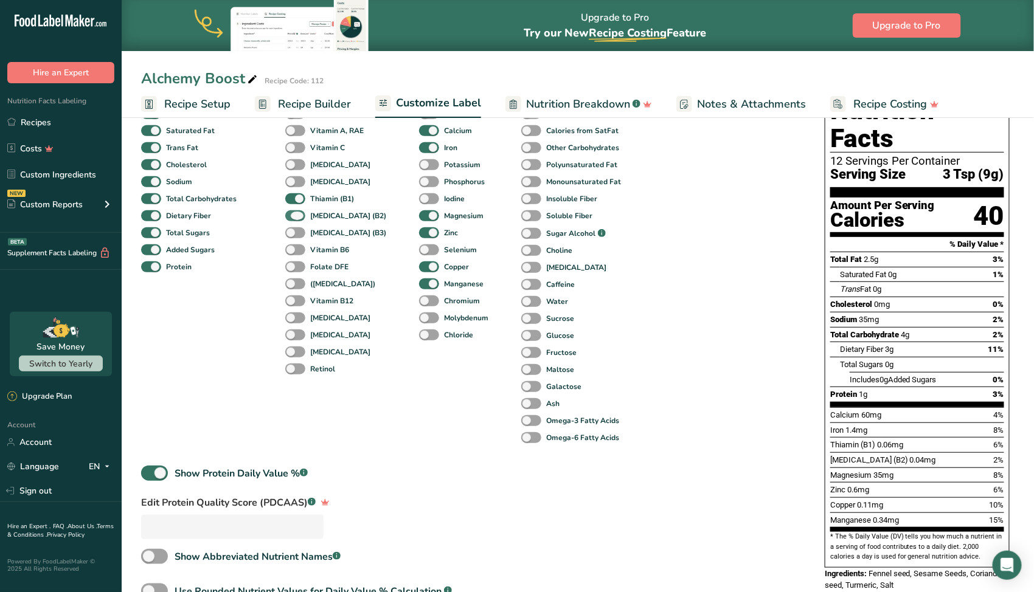
click at [352, 216] on b "[MEDICAL_DATA] (B2)" at bounding box center [348, 215] width 76 height 11
click at [293, 216] on input "[MEDICAL_DATA] (B2)" at bounding box center [289, 216] width 8 height 8
checkbox input "false"
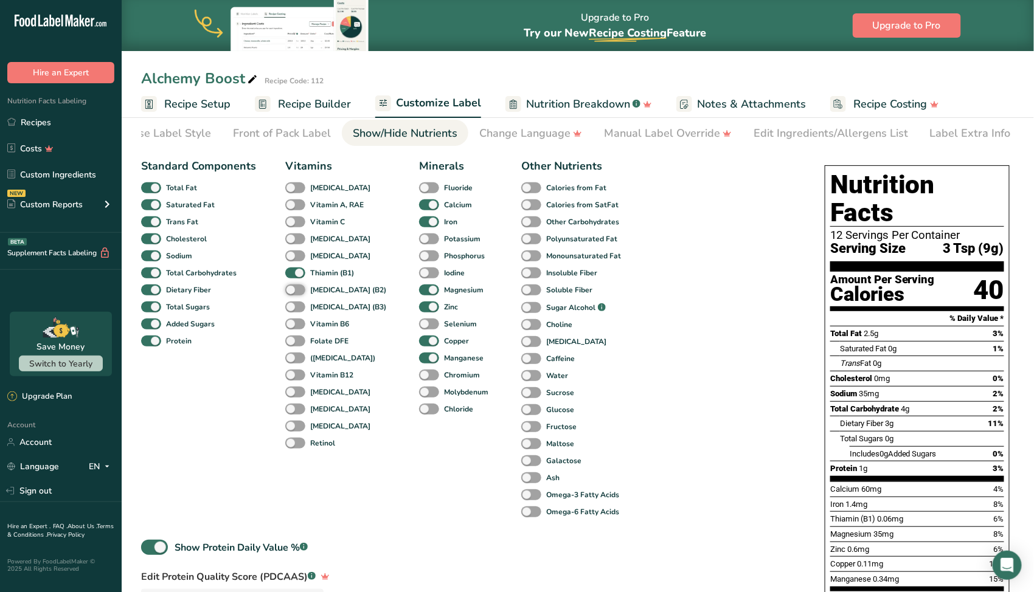
scroll to position [0, 0]
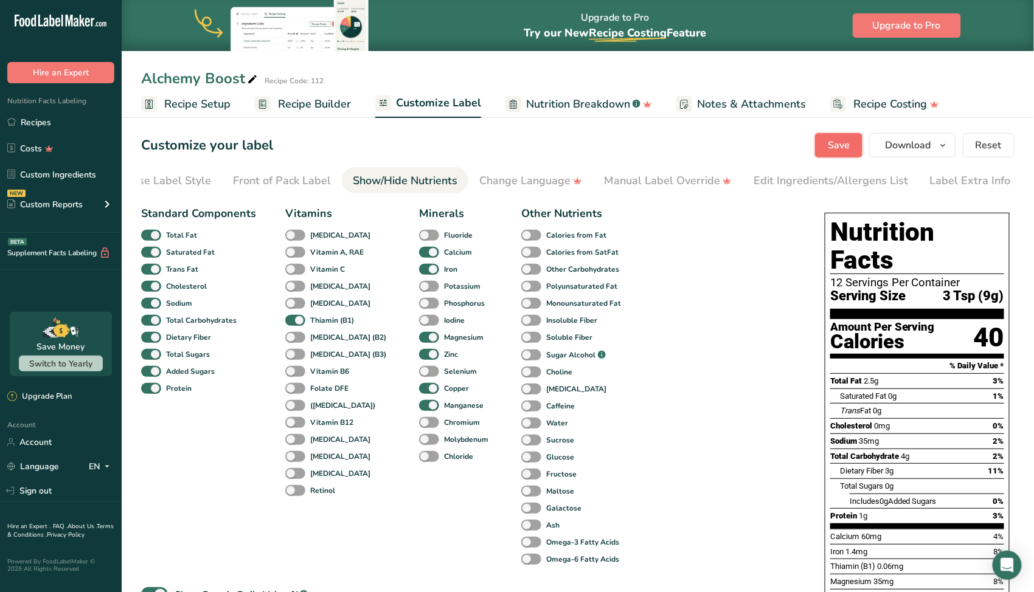
click at [849, 148] on span "Save" at bounding box center [838, 145] width 22 height 15
click at [832, 149] on span "Save" at bounding box center [838, 145] width 22 height 15
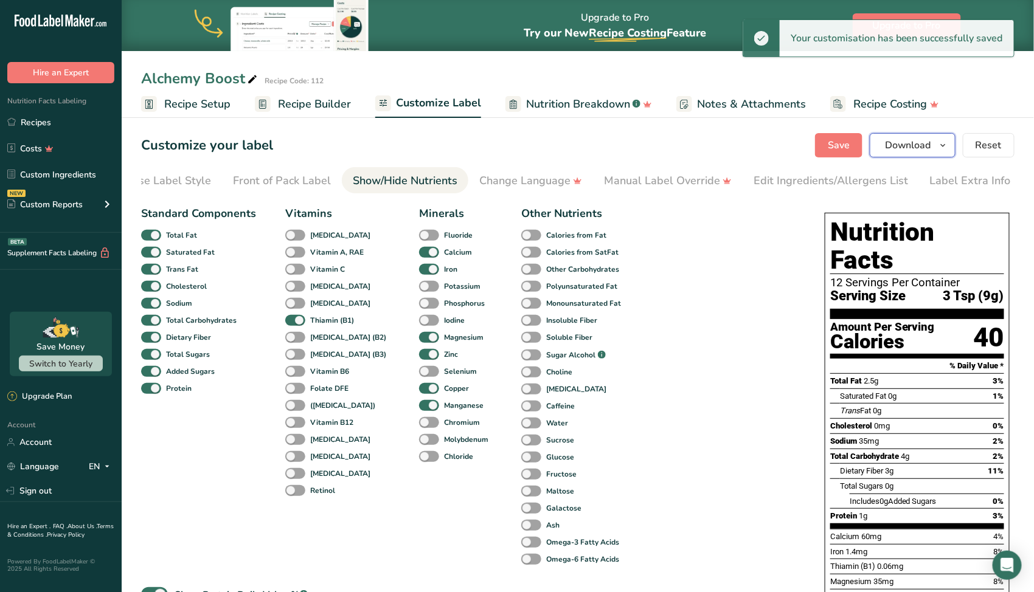
click at [906, 148] on span "Download" at bounding box center [908, 145] width 46 height 15
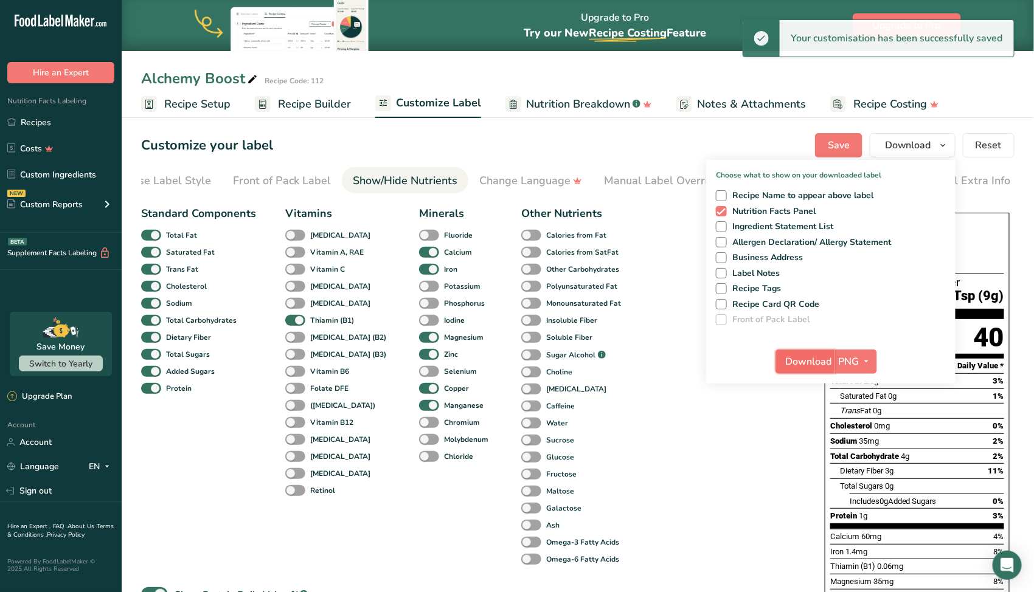
click at [822, 361] on span "Download" at bounding box center [809, 361] width 46 height 15
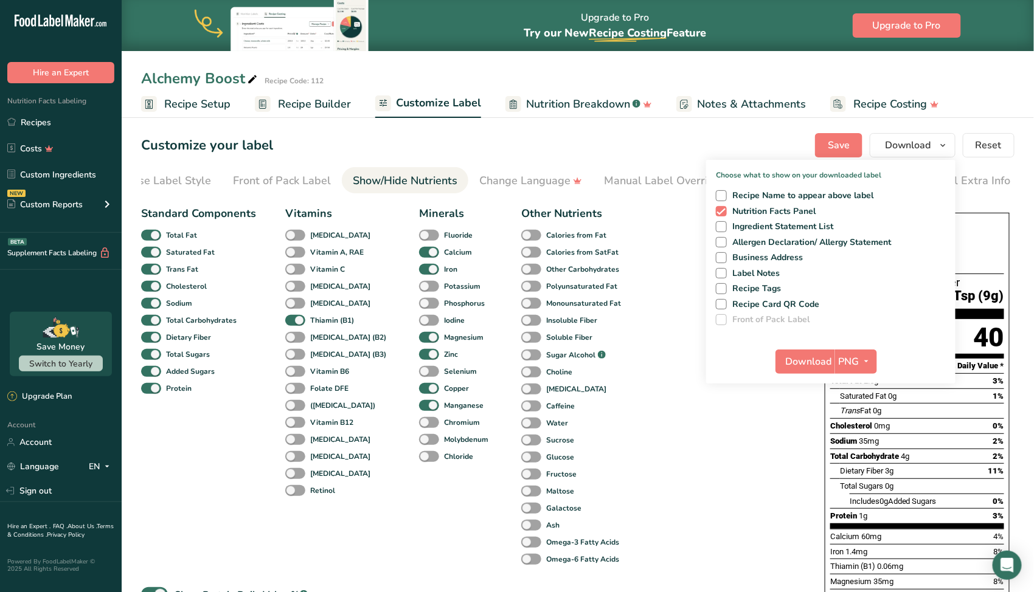
click at [806, 431] on div "Choose your label style Standard FDA label USA (FDA) Standard FDA label Tabular…" at bounding box center [577, 480] width 873 height 559
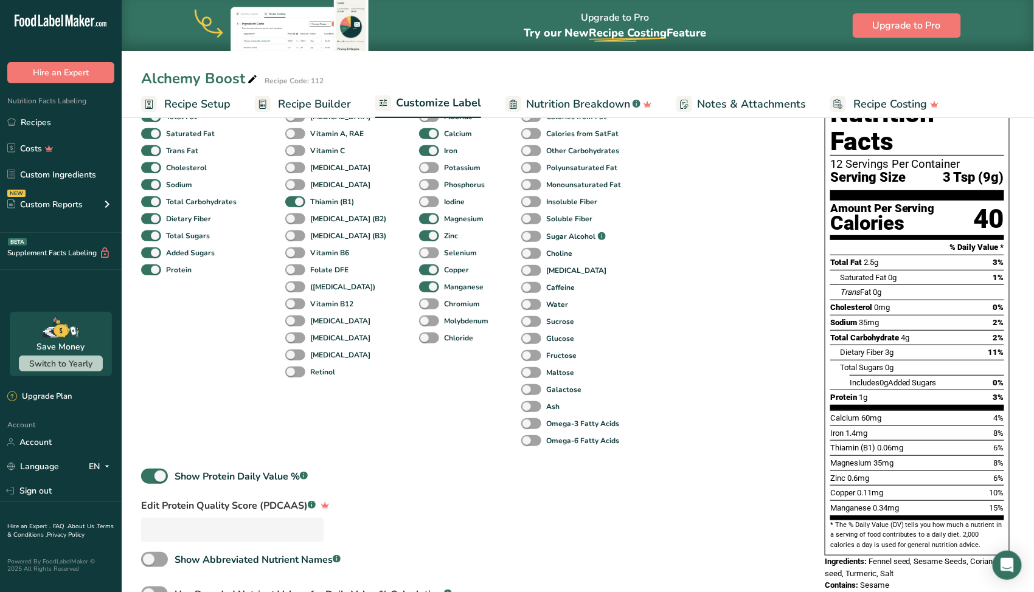
scroll to position [182, 0]
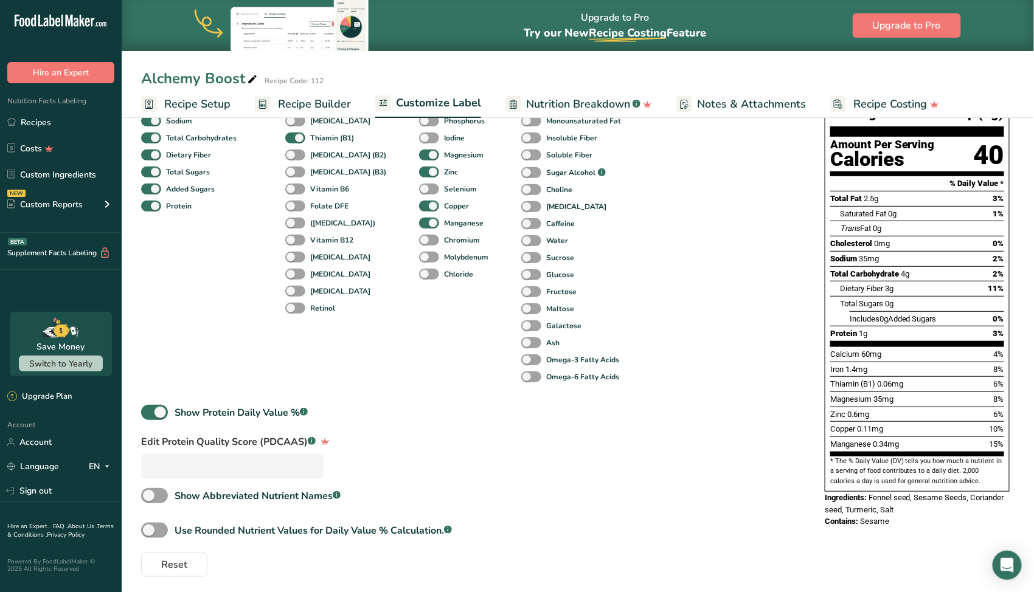
drag, startPoint x: 63, startPoint y: 117, endPoint x: 391, endPoint y: 199, distance: 337.8
click at [63, 117] on link "Recipes" at bounding box center [61, 122] width 122 height 23
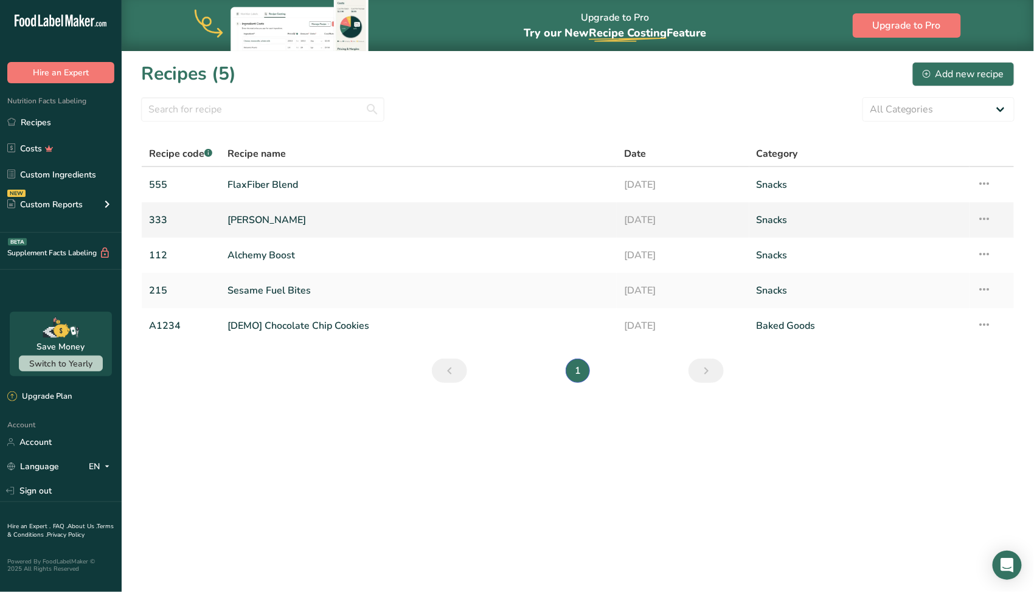
click at [272, 223] on link "[PERSON_NAME]" at bounding box center [418, 220] width 382 height 26
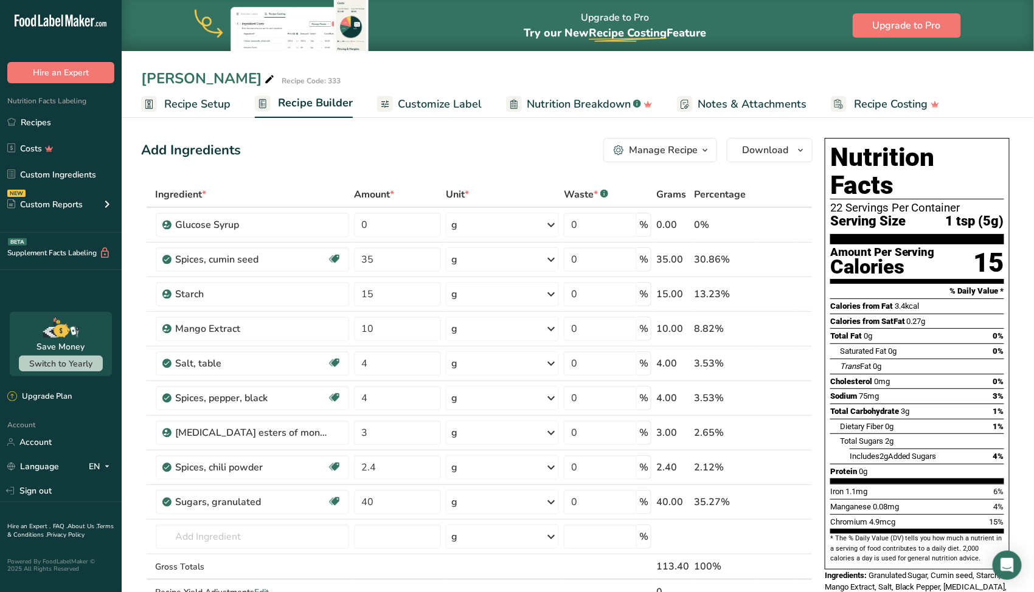
click at [450, 109] on span "Customize Label" at bounding box center [440, 104] width 84 height 16
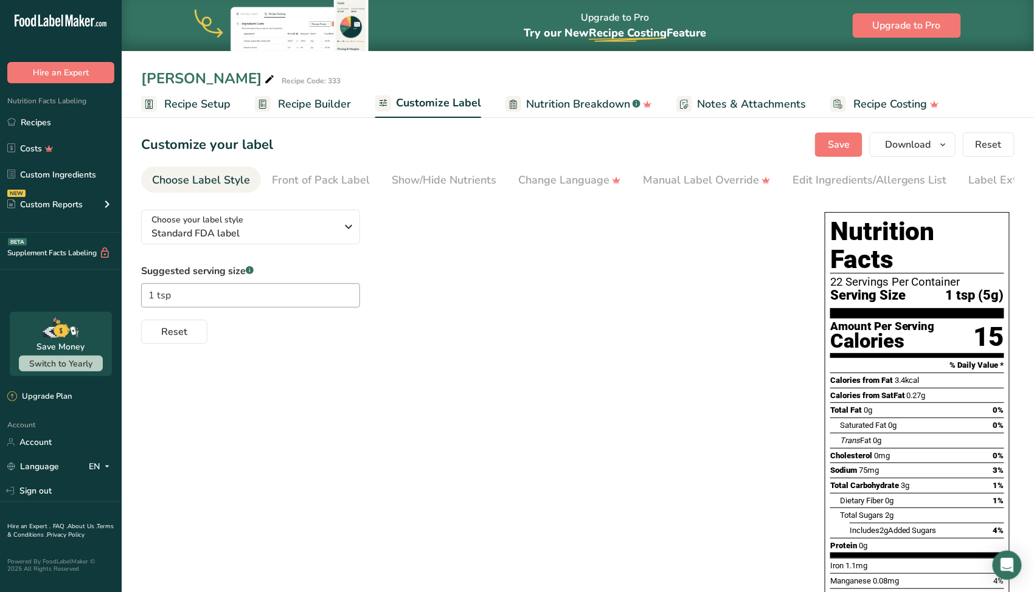
scroll to position [95, 0]
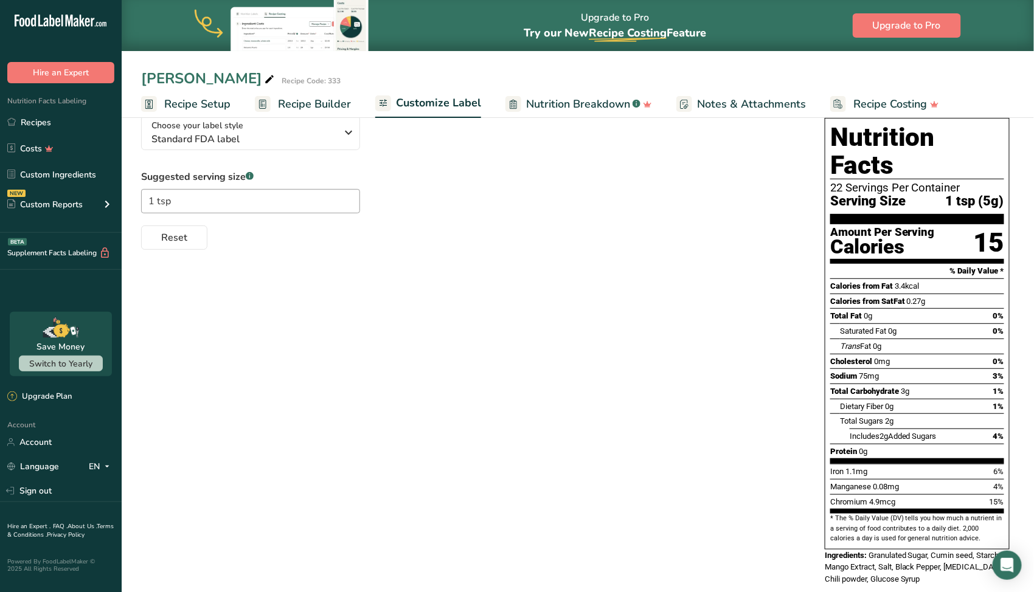
drag, startPoint x: 62, startPoint y: 124, endPoint x: 415, endPoint y: 235, distance: 370.3
click at [62, 124] on link "Recipes" at bounding box center [61, 122] width 122 height 23
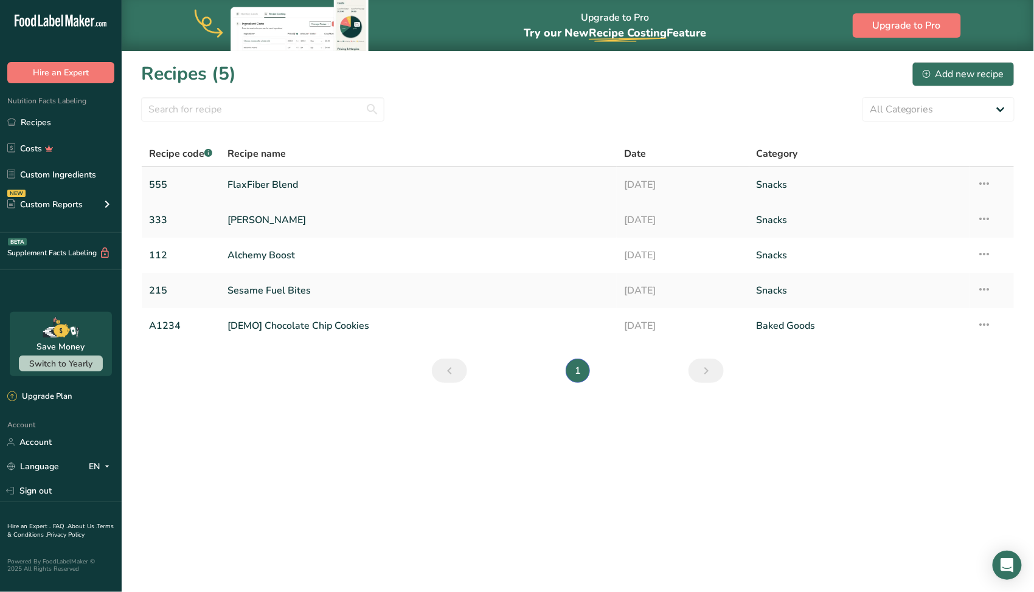
click at [267, 191] on link "FlaxFiber Blend" at bounding box center [418, 185] width 382 height 26
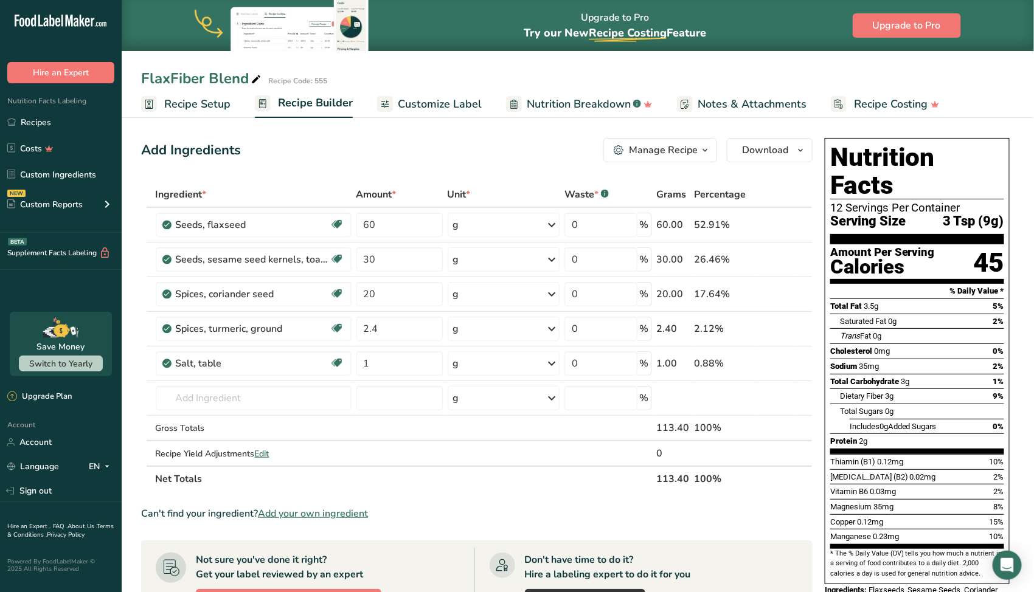
click at [433, 104] on span "Customize Label" at bounding box center [440, 104] width 84 height 16
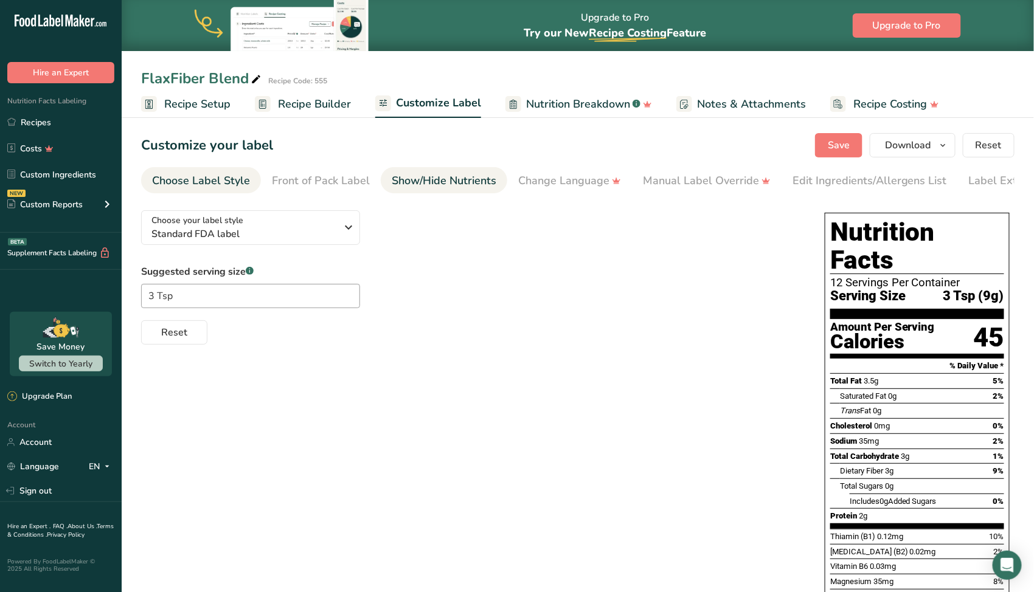
click at [431, 179] on div "Show/Hide Nutrients" at bounding box center [444, 181] width 105 height 16
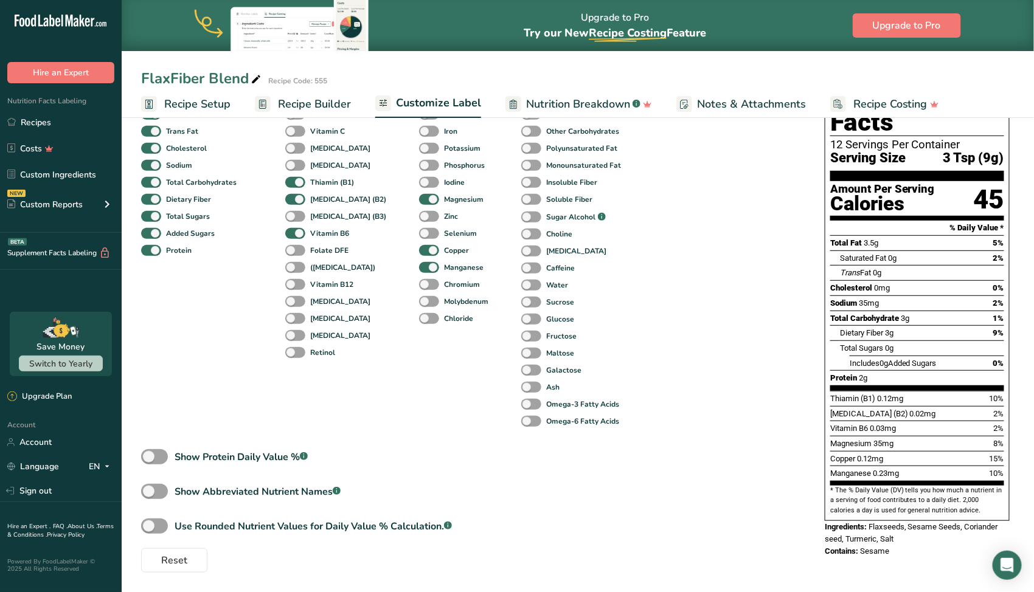
scroll to position [140, 0]
click at [204, 457] on div "Show Protein Daily Value % .a-a{fill:#347362;}.b-a{fill:#fff;}" at bounding box center [240, 457] width 133 height 15
click at [149, 457] on input "Show Protein Daily Value % .a-a{fill:#347362;}.b-a{fill:#fff;}" at bounding box center [145, 457] width 8 height 8
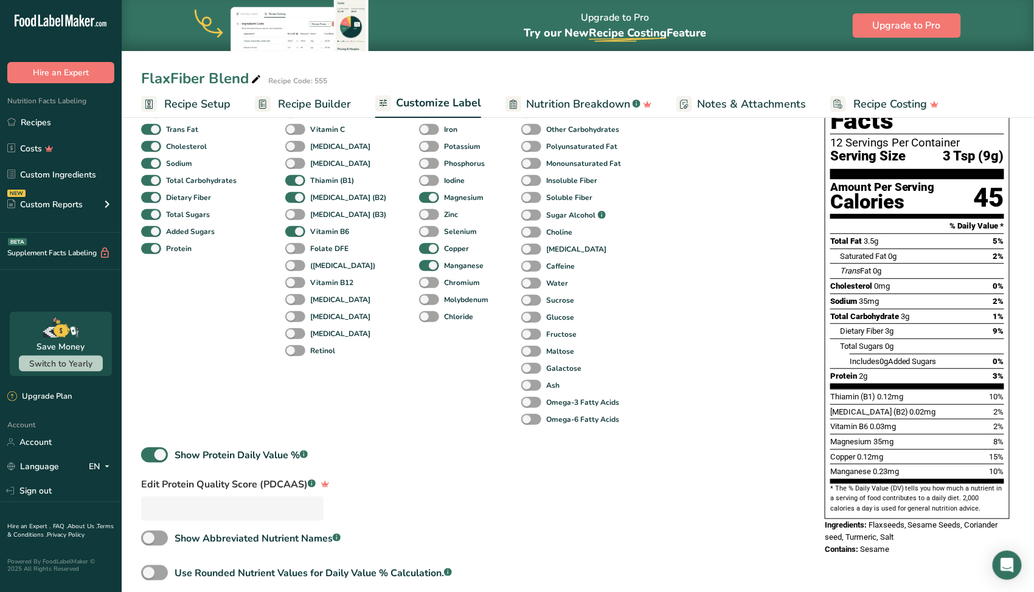
click at [201, 446] on div "Standard Components Total Fat Saturated Fat Trans Fat [MEDICAL_DATA] Sodium Tot…" at bounding box center [470, 340] width 659 height 559
click at [204, 463] on div "Show Protein Daily Value % .a-a{fill:#347362;}.b-a{fill:#fff;}" at bounding box center [240, 455] width 133 height 15
click at [149, 459] on input "Show Protein Daily Value % .a-a{fill:#347362;}.b-a{fill:#fff;}" at bounding box center [145, 455] width 8 height 8
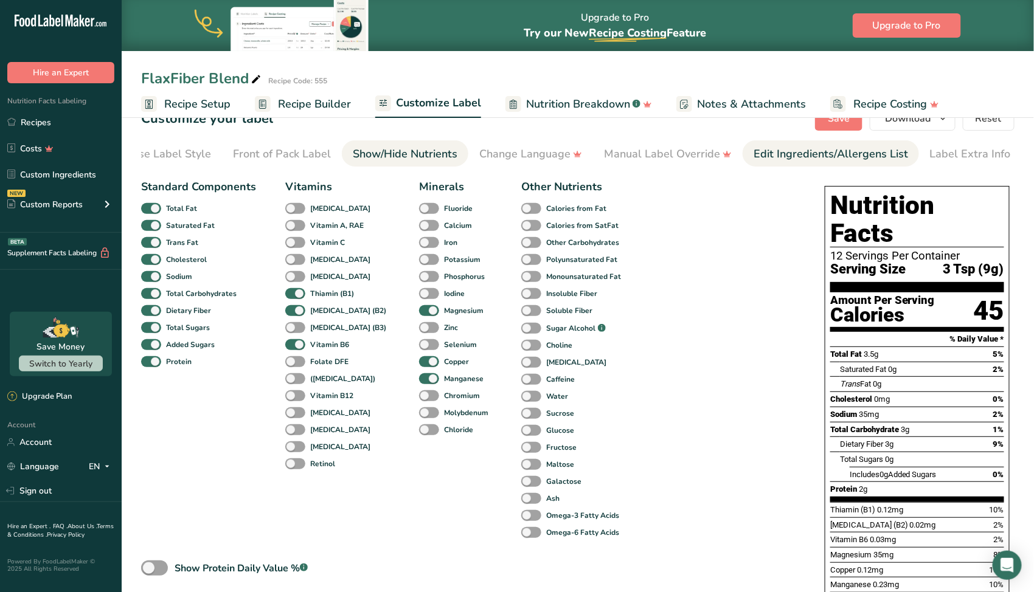
scroll to position [0, 0]
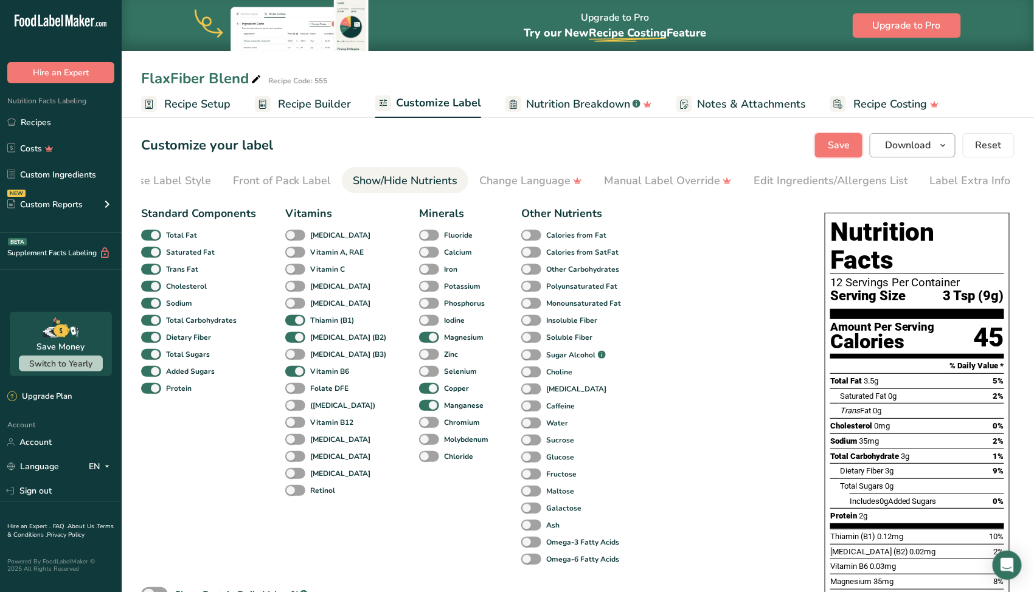
drag, startPoint x: 837, startPoint y: 150, endPoint x: 873, endPoint y: 151, distance: 36.5
click at [837, 150] on span "Save" at bounding box center [838, 145] width 22 height 15
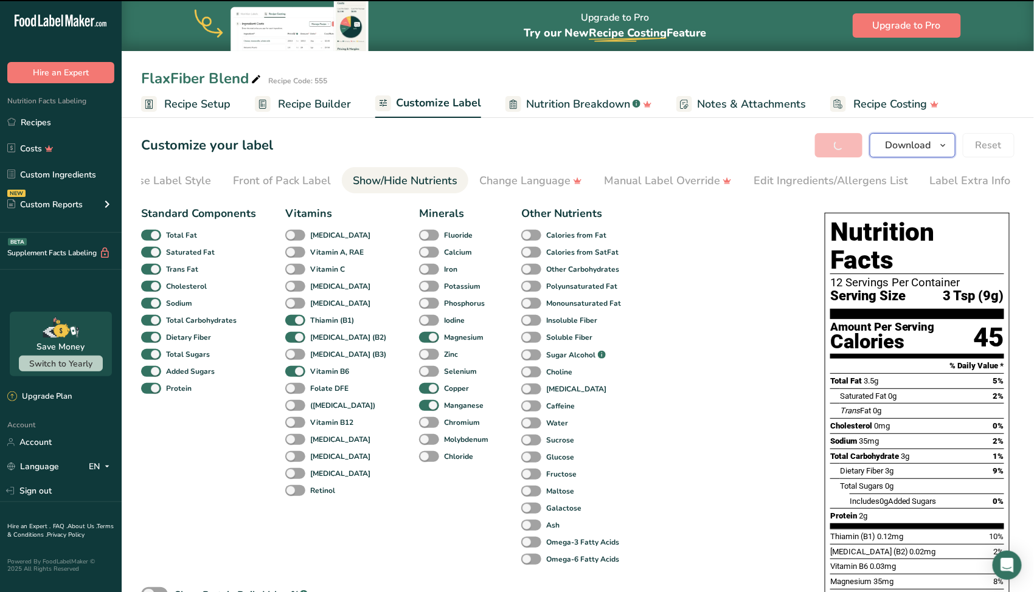
click at [900, 151] on span "Download" at bounding box center [908, 145] width 46 height 15
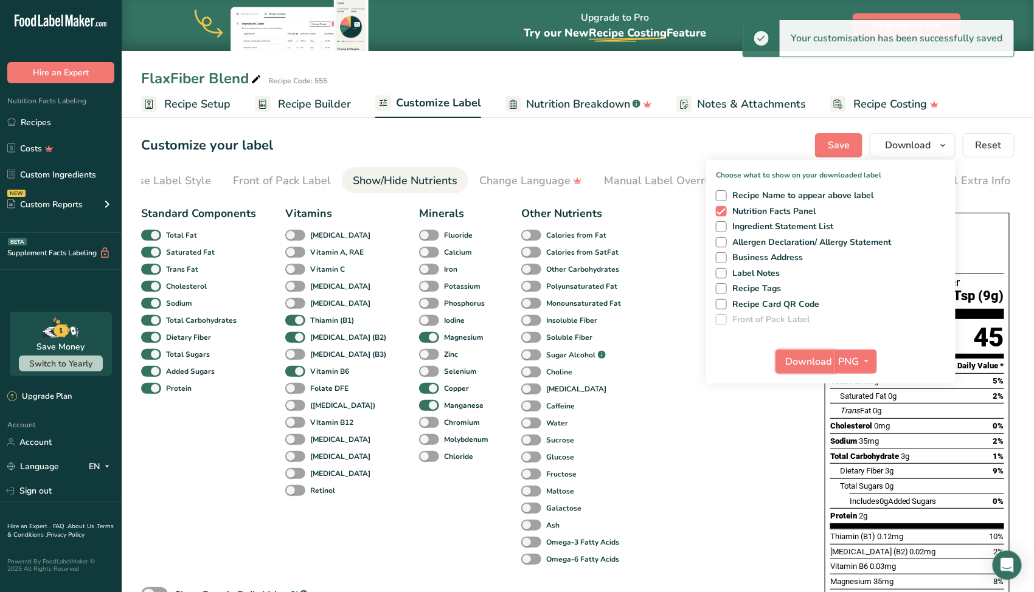
click at [793, 364] on span "Download" at bounding box center [809, 361] width 46 height 15
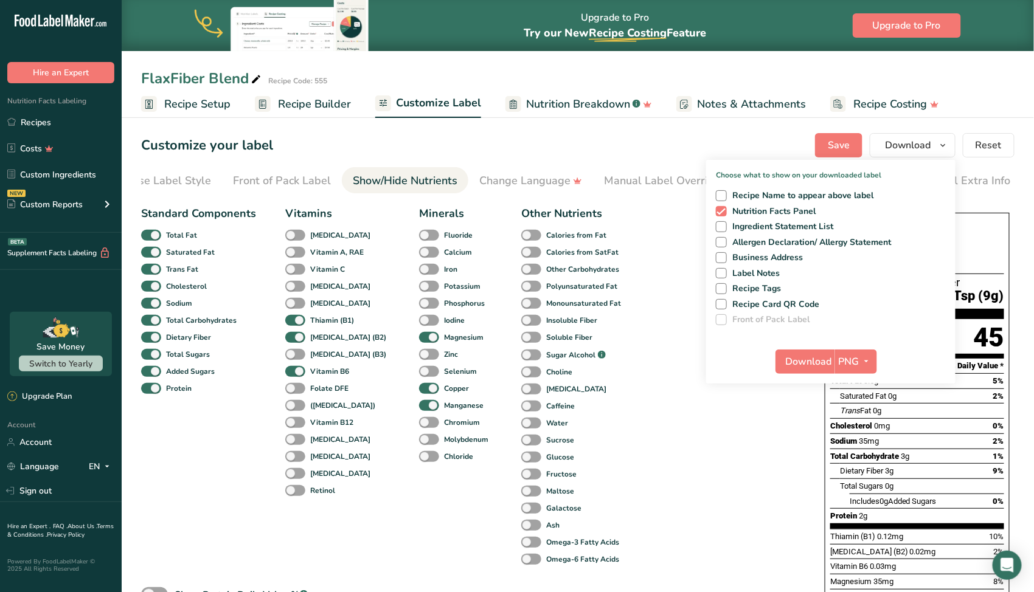
click at [736, 426] on div "Standard Components Total Fat Saturated Fat Trans Fat [MEDICAL_DATA] Sodium Tot…" at bounding box center [470, 456] width 659 height 510
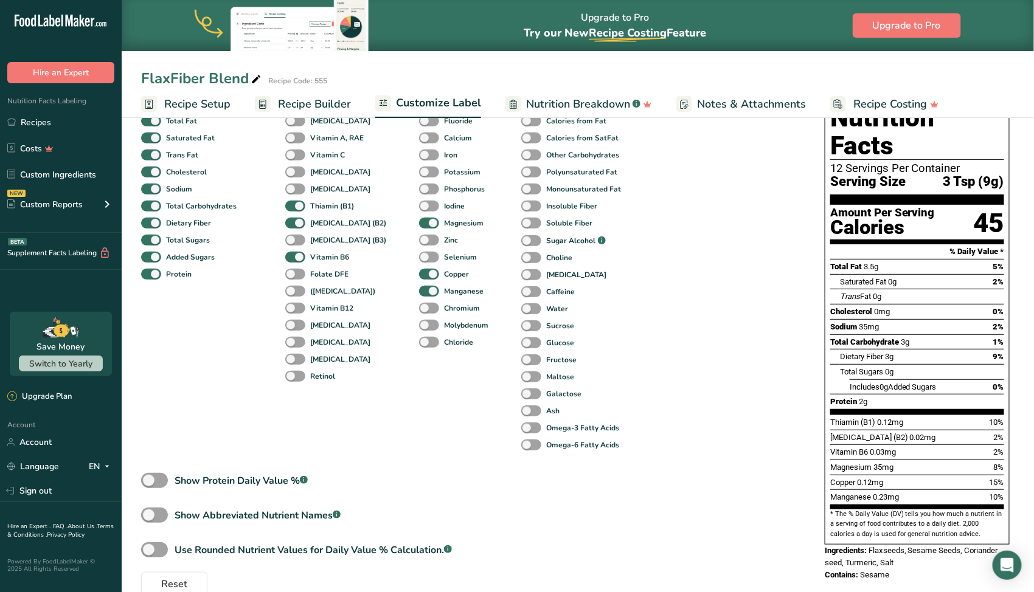
scroll to position [140, 0]
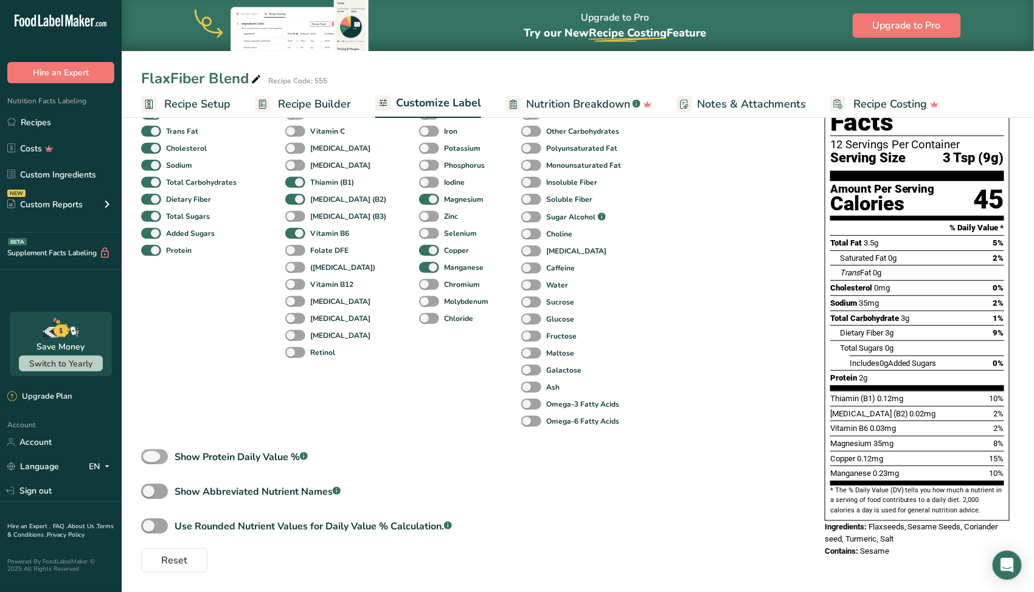
click at [246, 457] on div "Show Protein Daily Value % .a-a{fill:#347362;}.b-a{fill:#fff;}" at bounding box center [240, 457] width 133 height 15
click at [149, 457] on input "Show Protein Daily Value % .a-a{fill:#347362;}.b-a{fill:#fff;}" at bounding box center [145, 457] width 8 height 8
checkbox input "true"
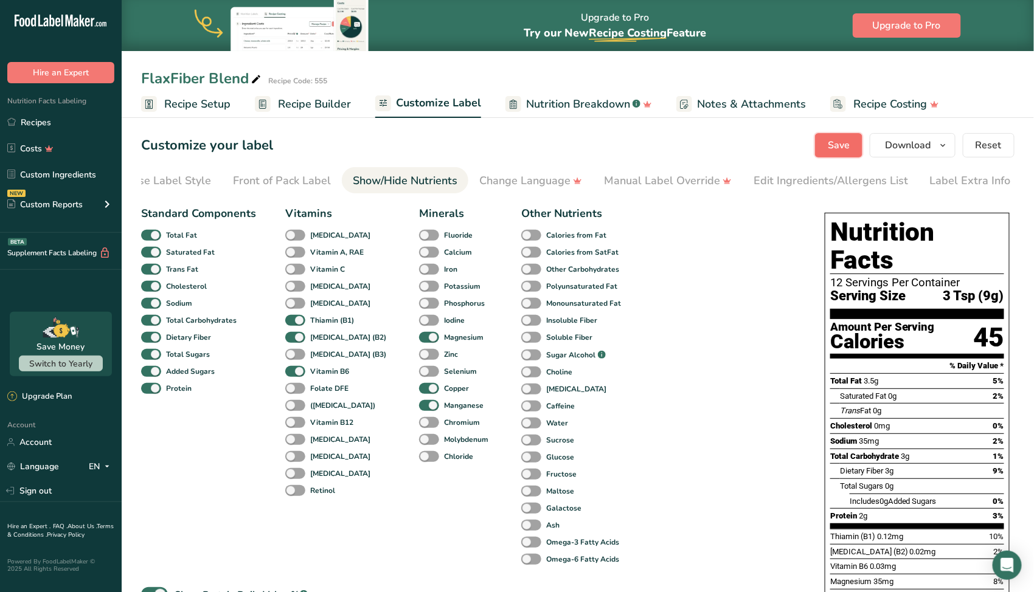
click at [849, 139] on span "Save" at bounding box center [838, 145] width 22 height 15
click at [893, 145] on span "Download" at bounding box center [908, 145] width 46 height 15
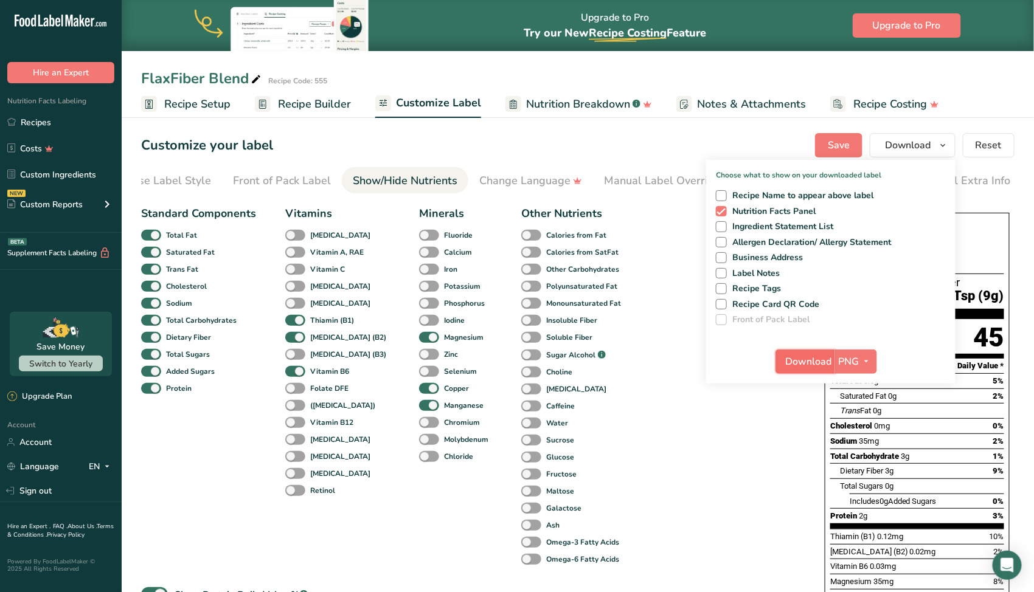
click at [809, 363] on span "Download" at bounding box center [809, 361] width 46 height 15
